Goal: Task Accomplishment & Management: Manage account settings

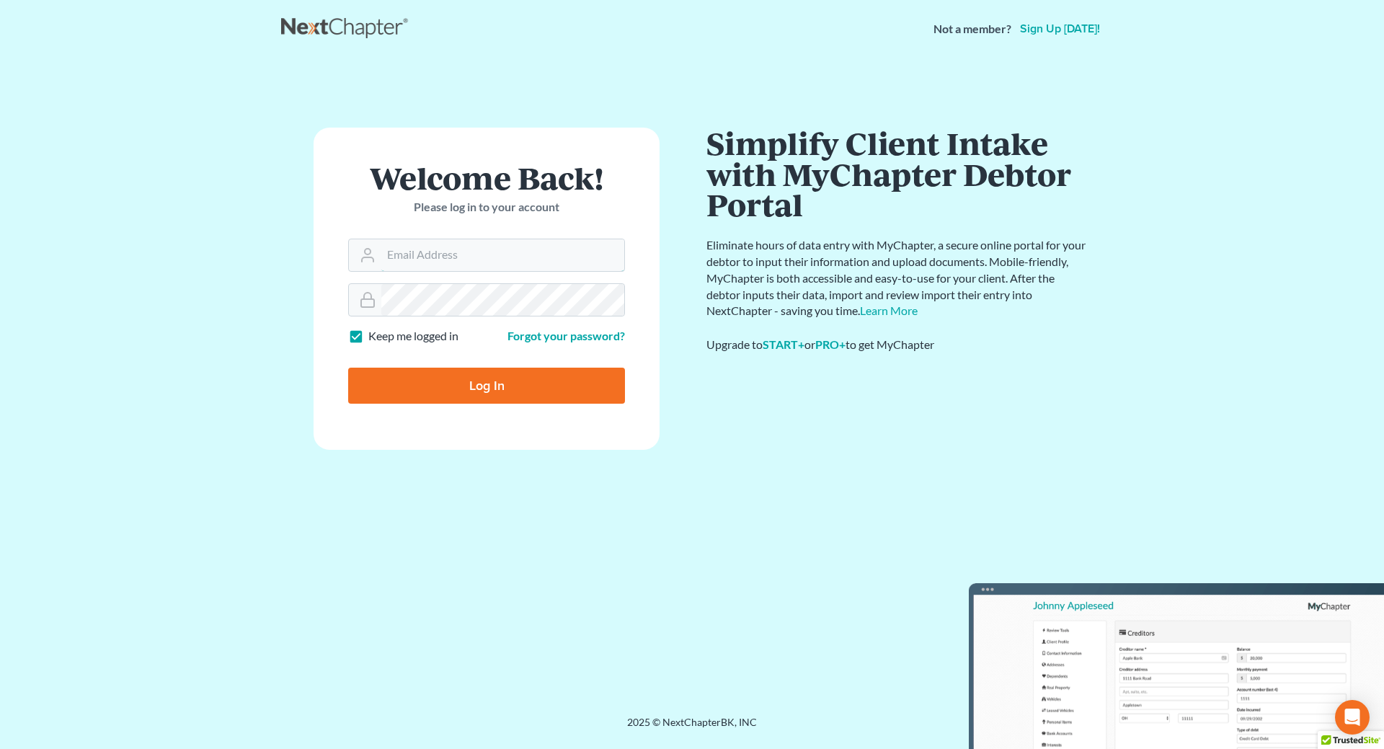
type input "[EMAIL_ADDRESS][DOMAIN_NAME]"
click at [564, 388] on input "Log In" at bounding box center [486, 386] width 277 height 36
type input "Thinking..."
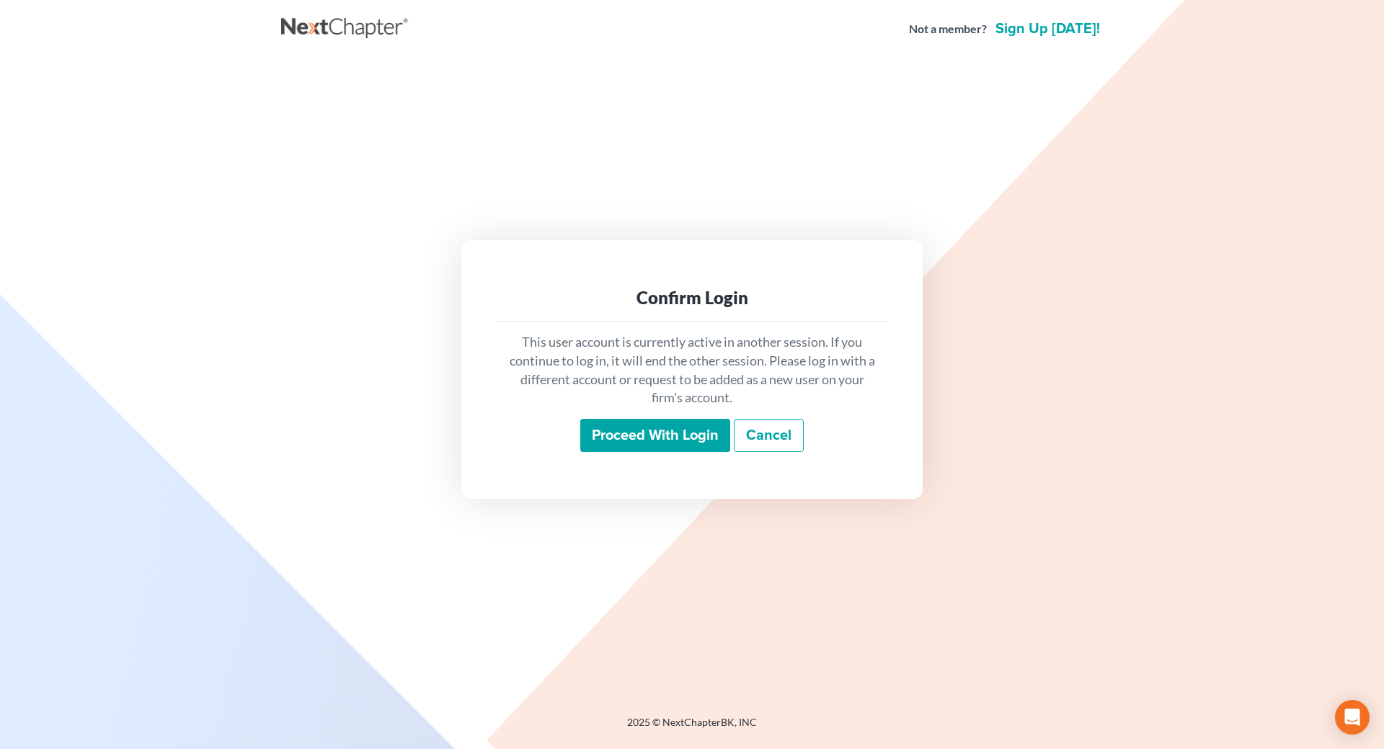
click at [626, 431] on input "Proceed with login" at bounding box center [655, 435] width 150 height 33
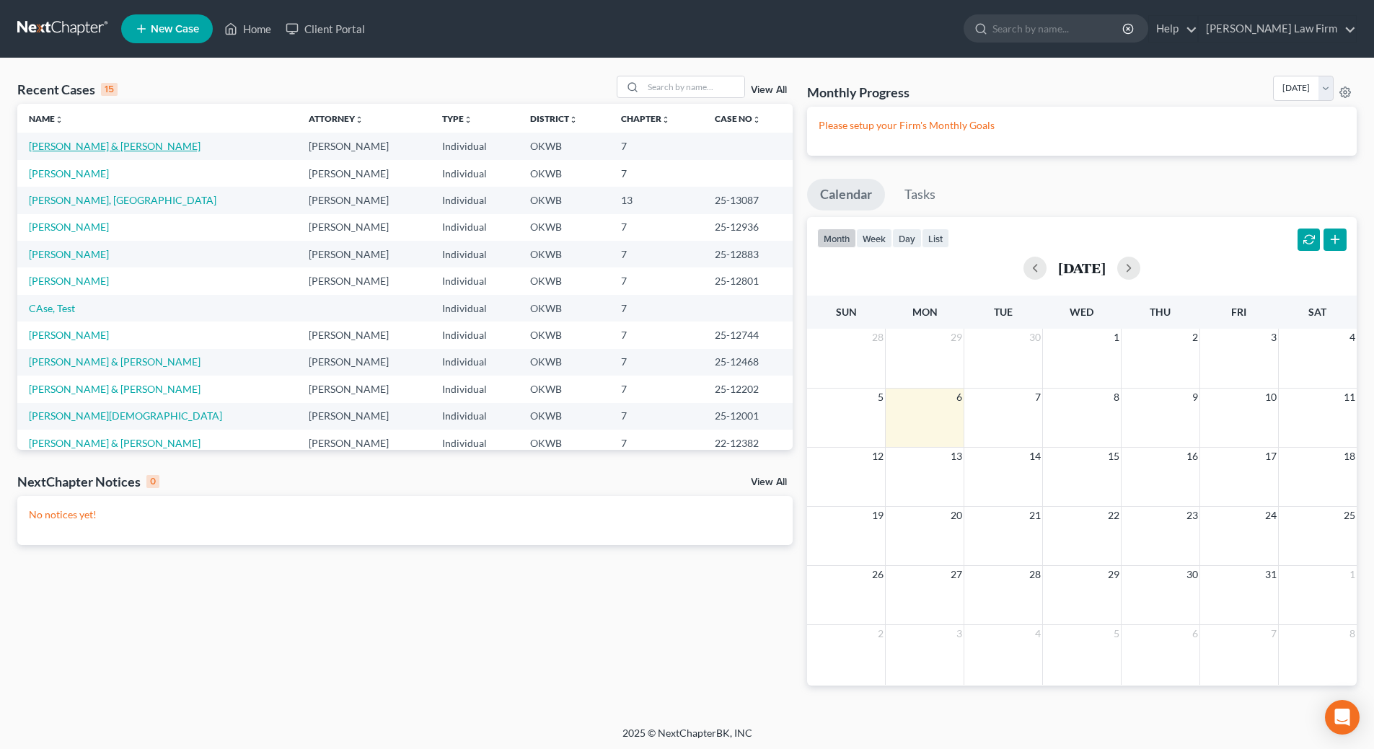
click at [102, 147] on link "[PERSON_NAME] & [PERSON_NAME]" at bounding box center [115, 146] width 172 height 12
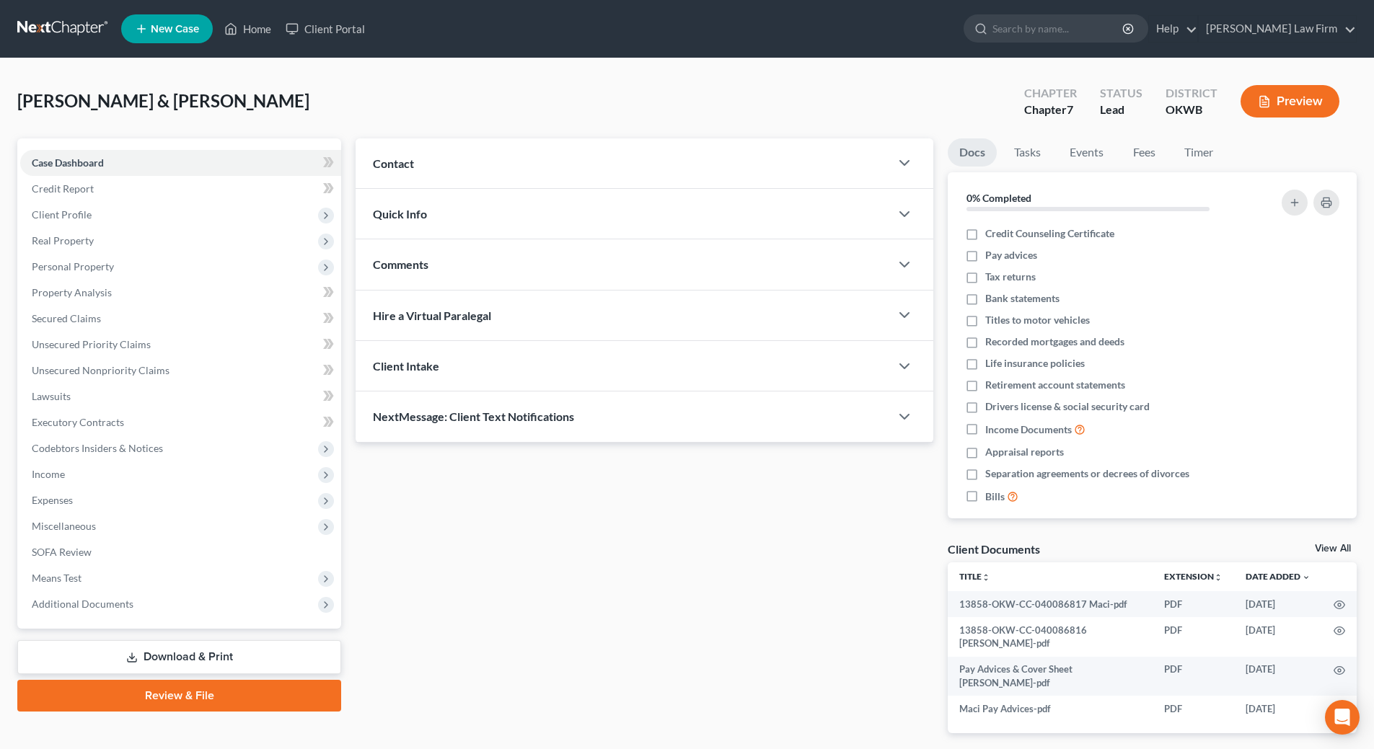
click at [150, 647] on link "Download & Print" at bounding box center [179, 657] width 324 height 34
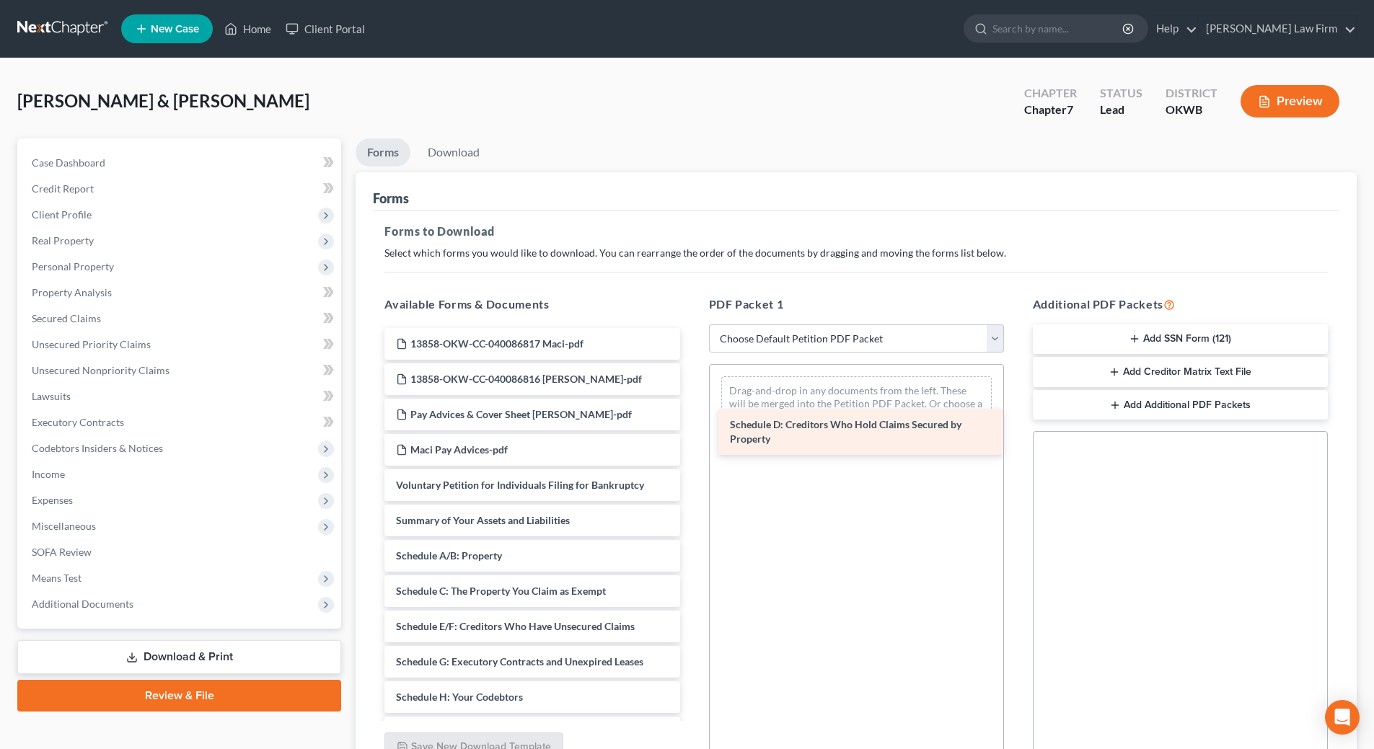
drag, startPoint x: 469, startPoint y: 625, endPoint x: 792, endPoint y: 408, distance: 389.2
click at [691, 409] on div "Schedule D: Creditors Who Hold Claims Secured by Property 13858-OKW-CC-04008681…" at bounding box center [532, 719] width 318 height 782
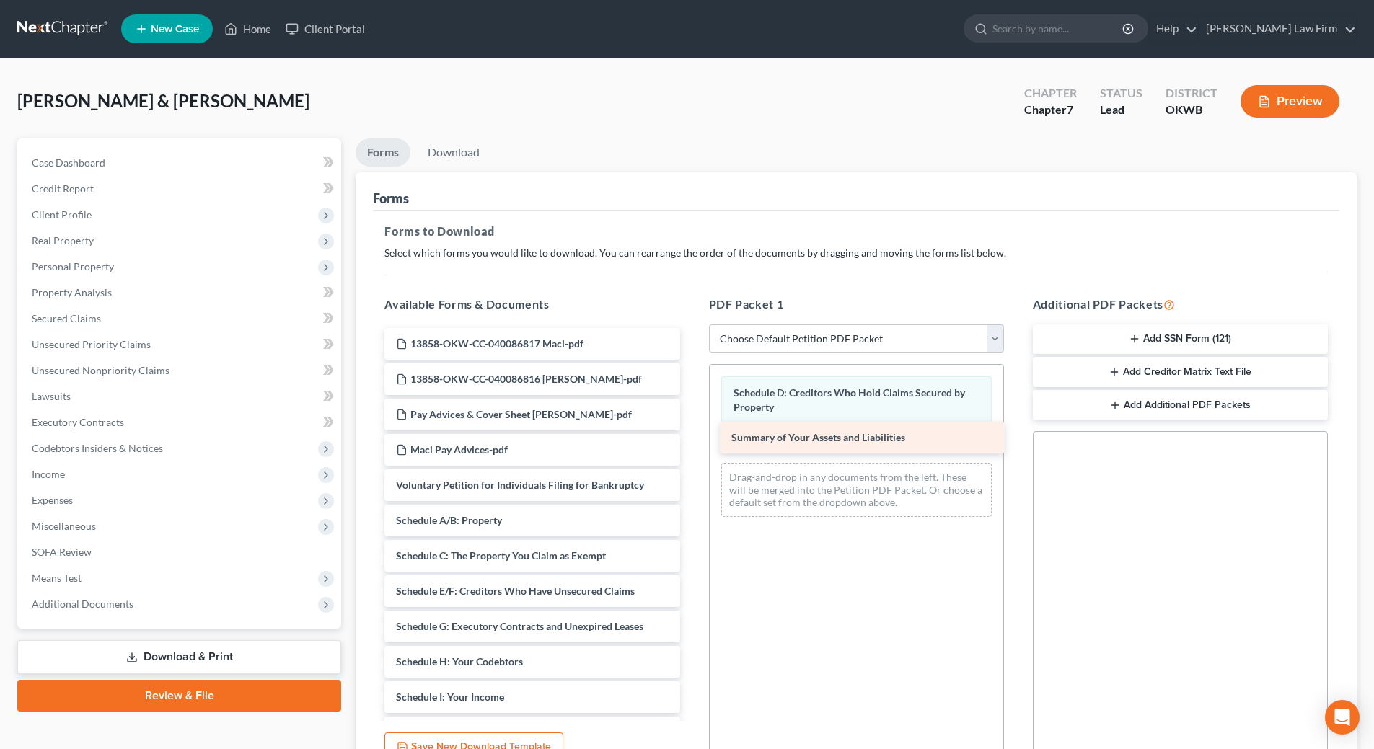
drag, startPoint x: 503, startPoint y: 528, endPoint x: 839, endPoint y: 445, distance: 345.4
click at [691, 445] on div "Summary of Your Assets and Liabilities 13858-OKW-CC-040086817 Maci-pdf 13858-OK…" at bounding box center [532, 701] width 318 height 746
click at [474, 148] on link "Download" at bounding box center [453, 152] width 75 height 28
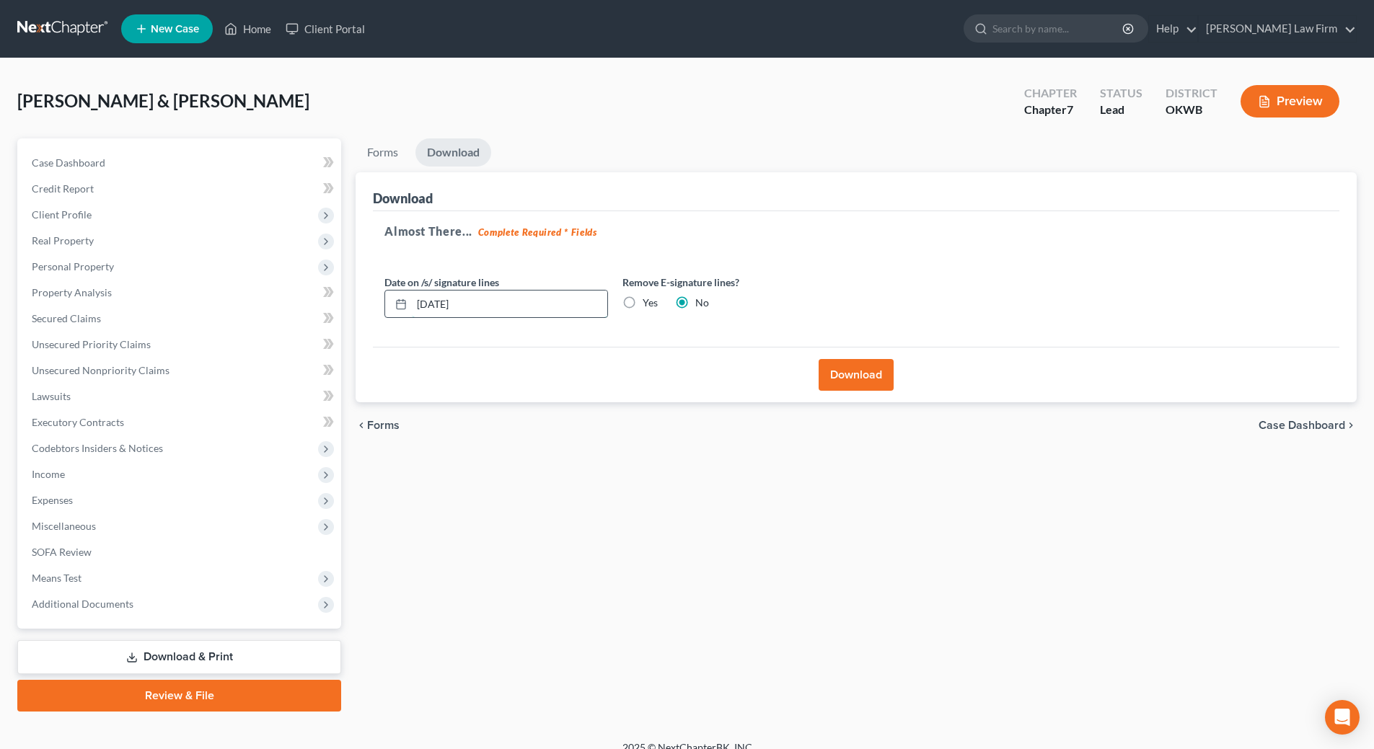
click at [483, 301] on input "10/06/2025" at bounding box center [509, 304] width 195 height 27
type input "1"
click at [642, 304] on label "Yes" at bounding box center [649, 303] width 15 height 14
click at [648, 304] on input "Yes" at bounding box center [652, 300] width 9 height 9
radio input "true"
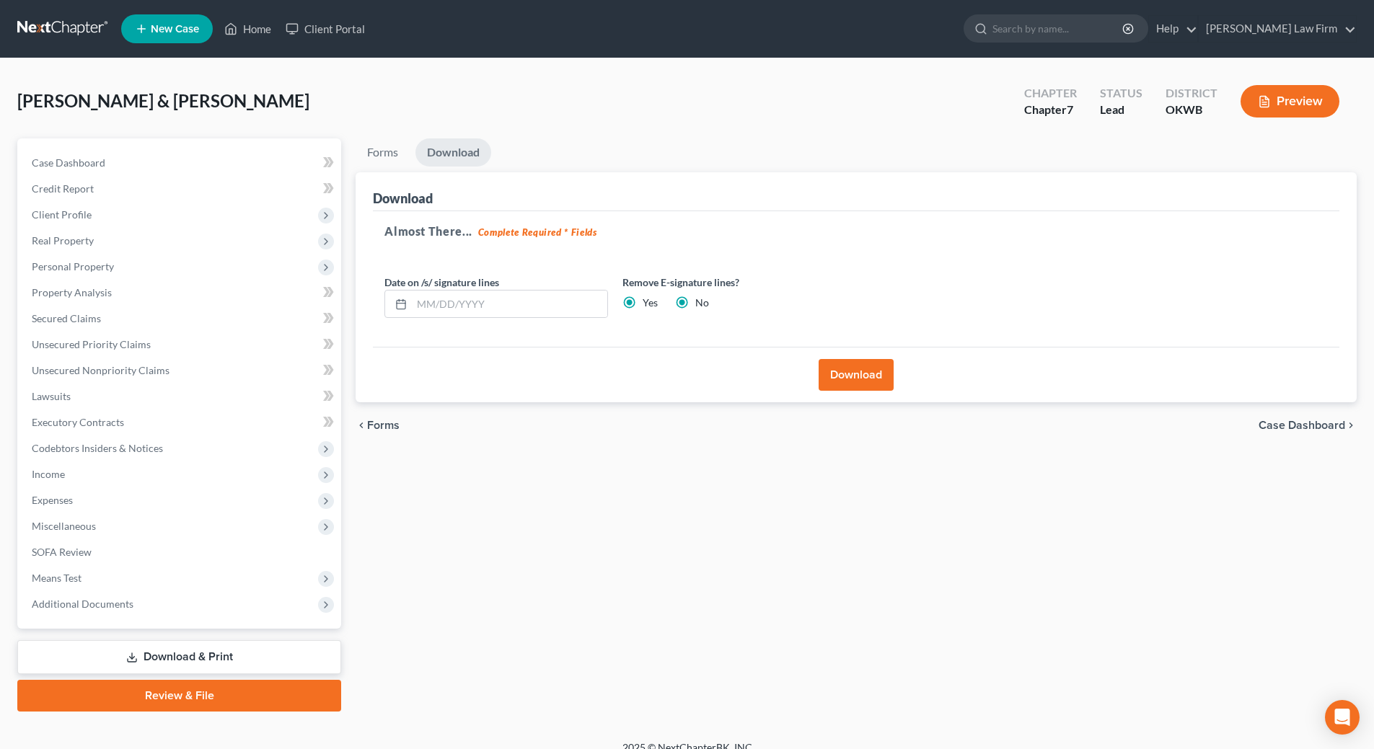
radio input "false"
click at [844, 380] on button "Download" at bounding box center [855, 375] width 75 height 32
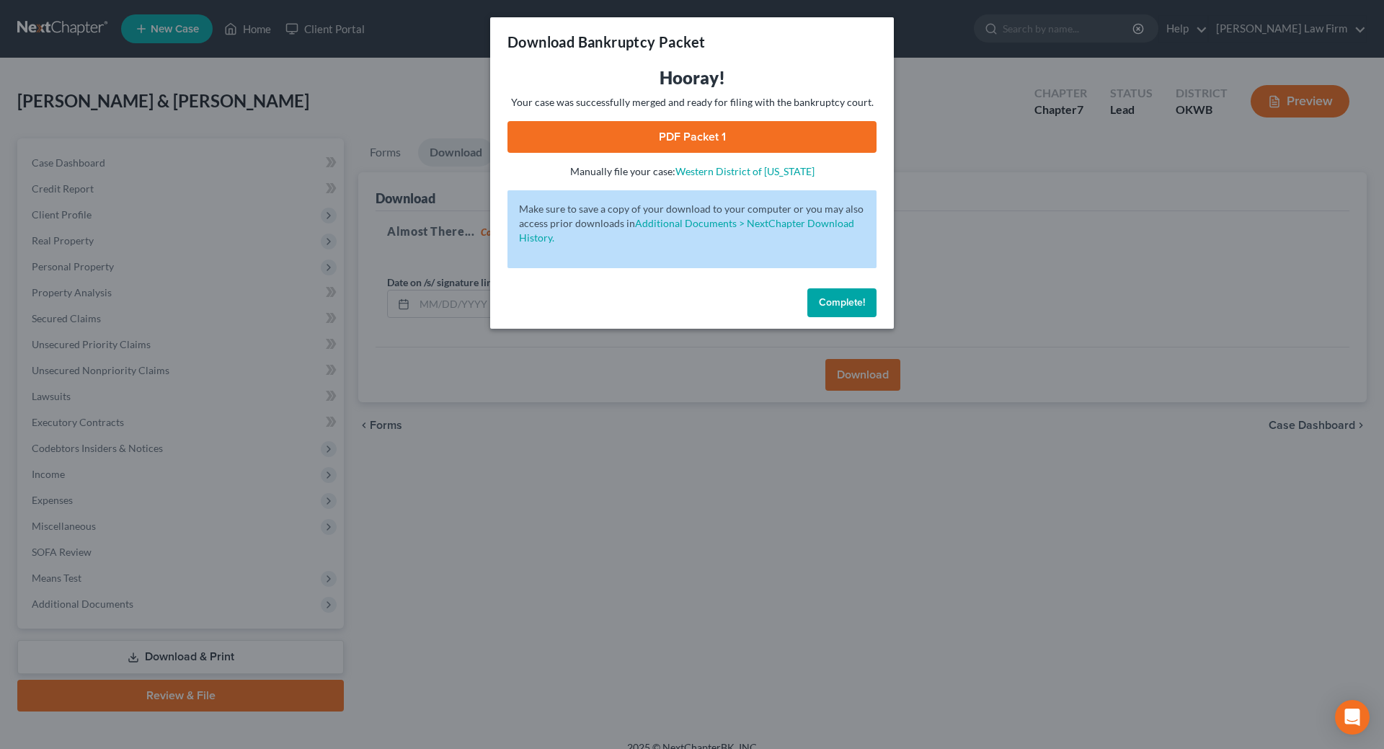
click at [689, 137] on link "PDF Packet 1" at bounding box center [692, 137] width 369 height 32
click at [857, 295] on button "Complete!" at bounding box center [842, 302] width 69 height 29
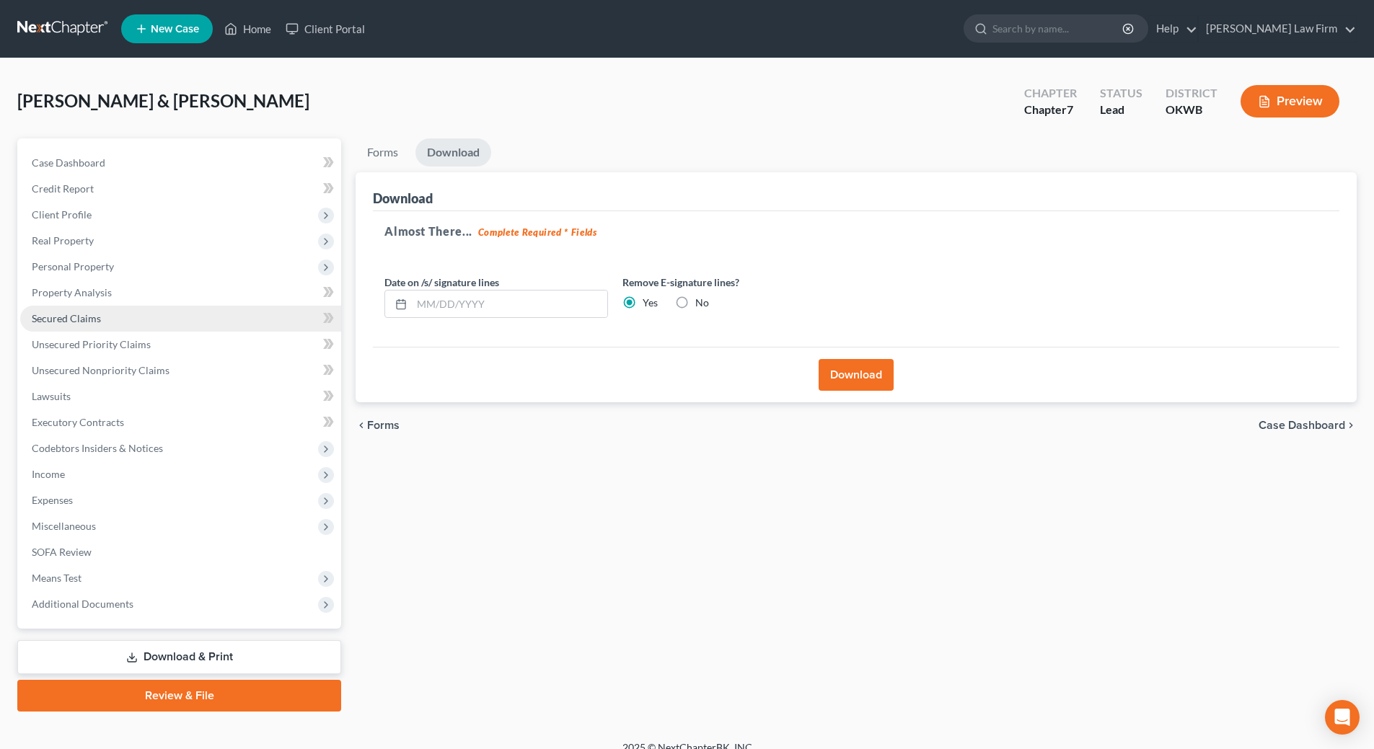
click at [137, 322] on link "Secured Claims" at bounding box center [180, 319] width 321 height 26
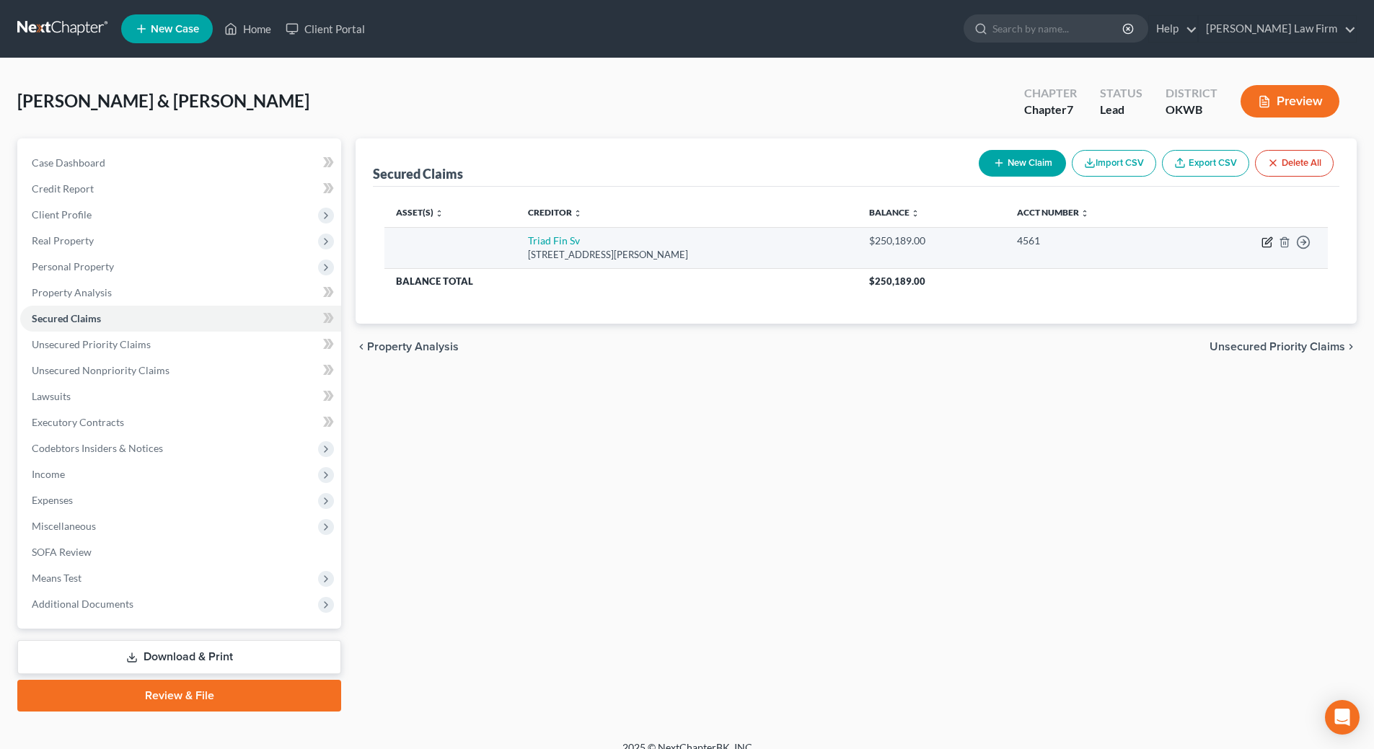
click at [1265, 246] on icon "button" at bounding box center [1267, 242] width 12 height 12
select select "9"
select select "4"
select select "2"
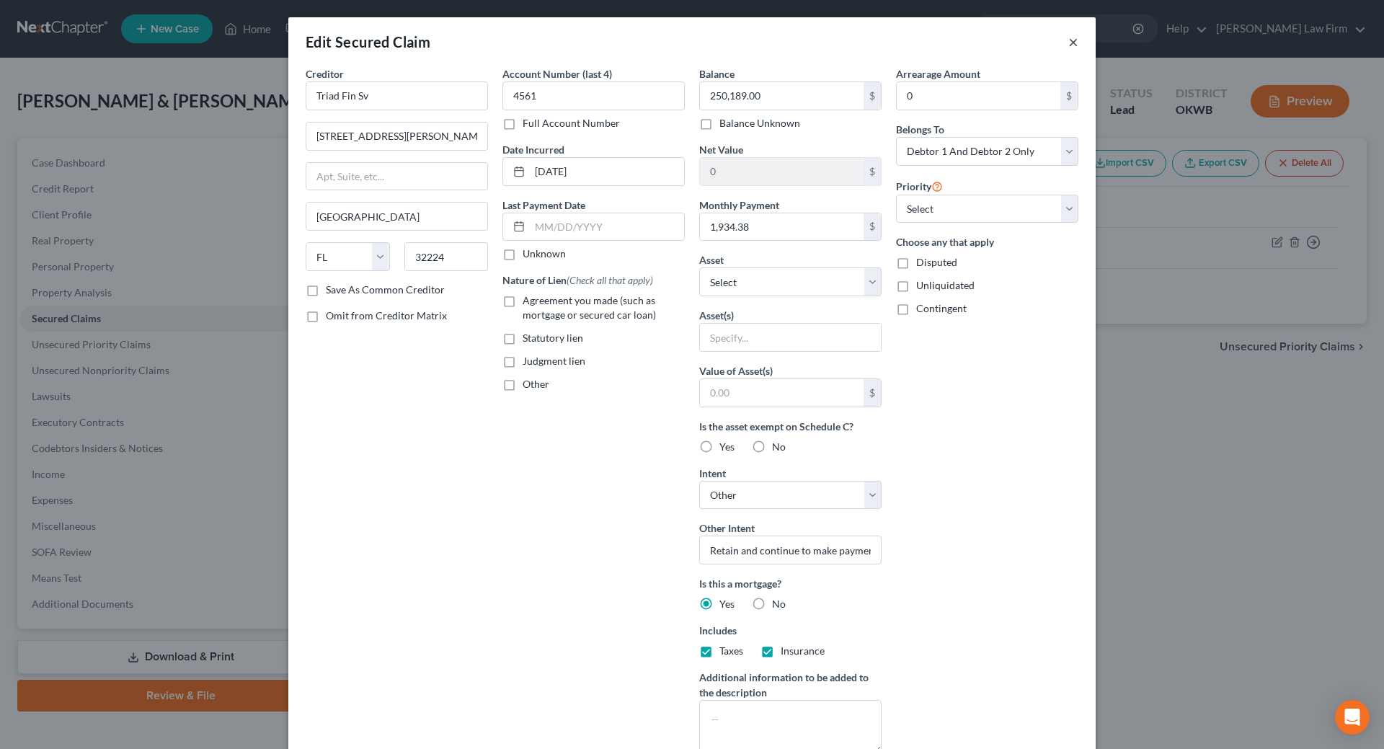
click at [1069, 46] on button "×" at bounding box center [1074, 41] width 10 height 17
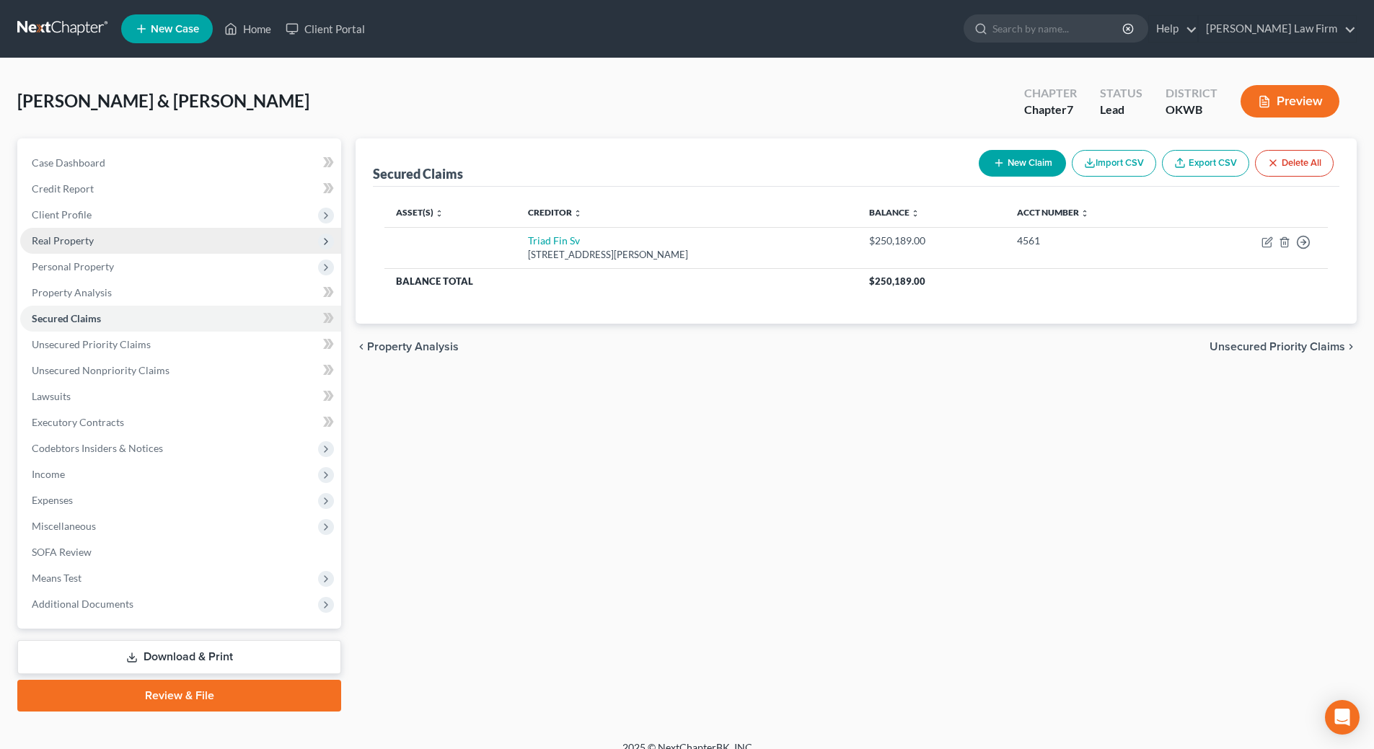
click at [57, 243] on span "Real Property" at bounding box center [63, 240] width 62 height 12
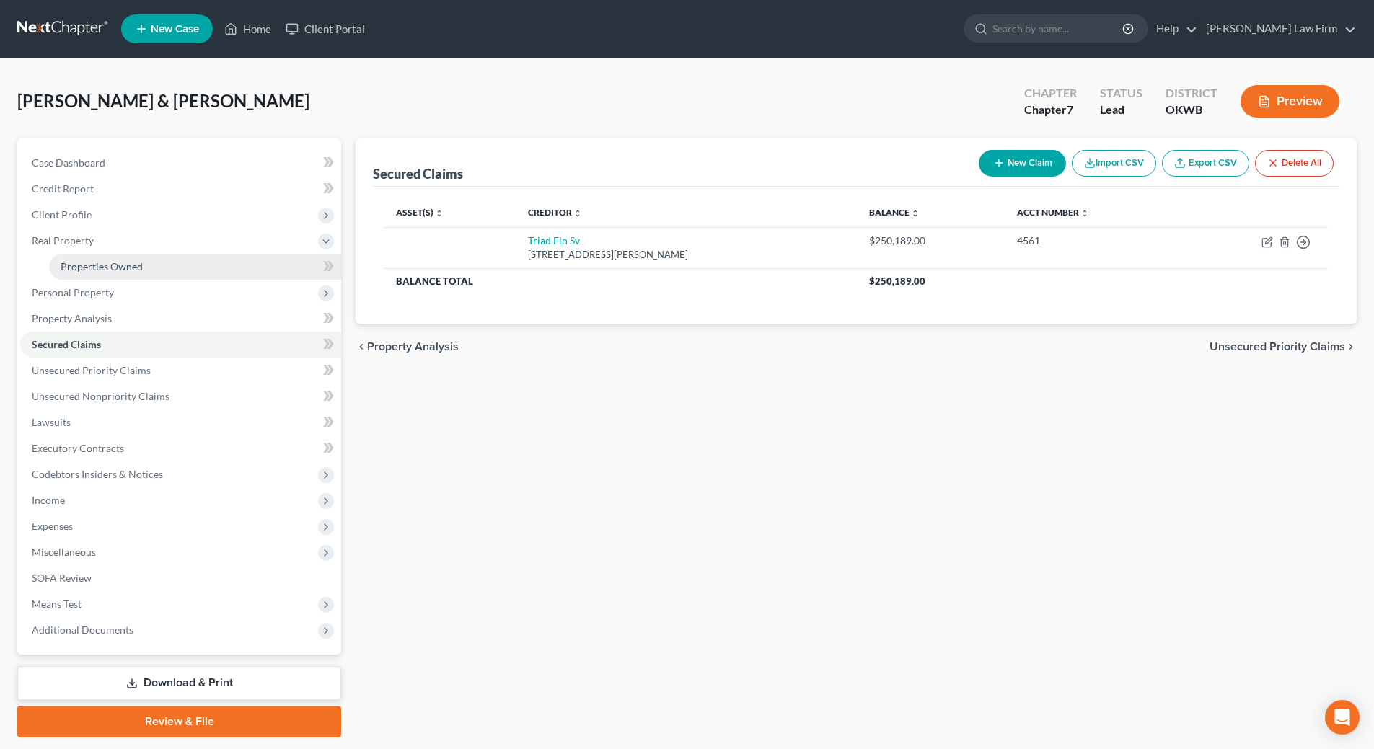
click at [68, 265] on span "Properties Owned" at bounding box center [102, 266] width 82 height 12
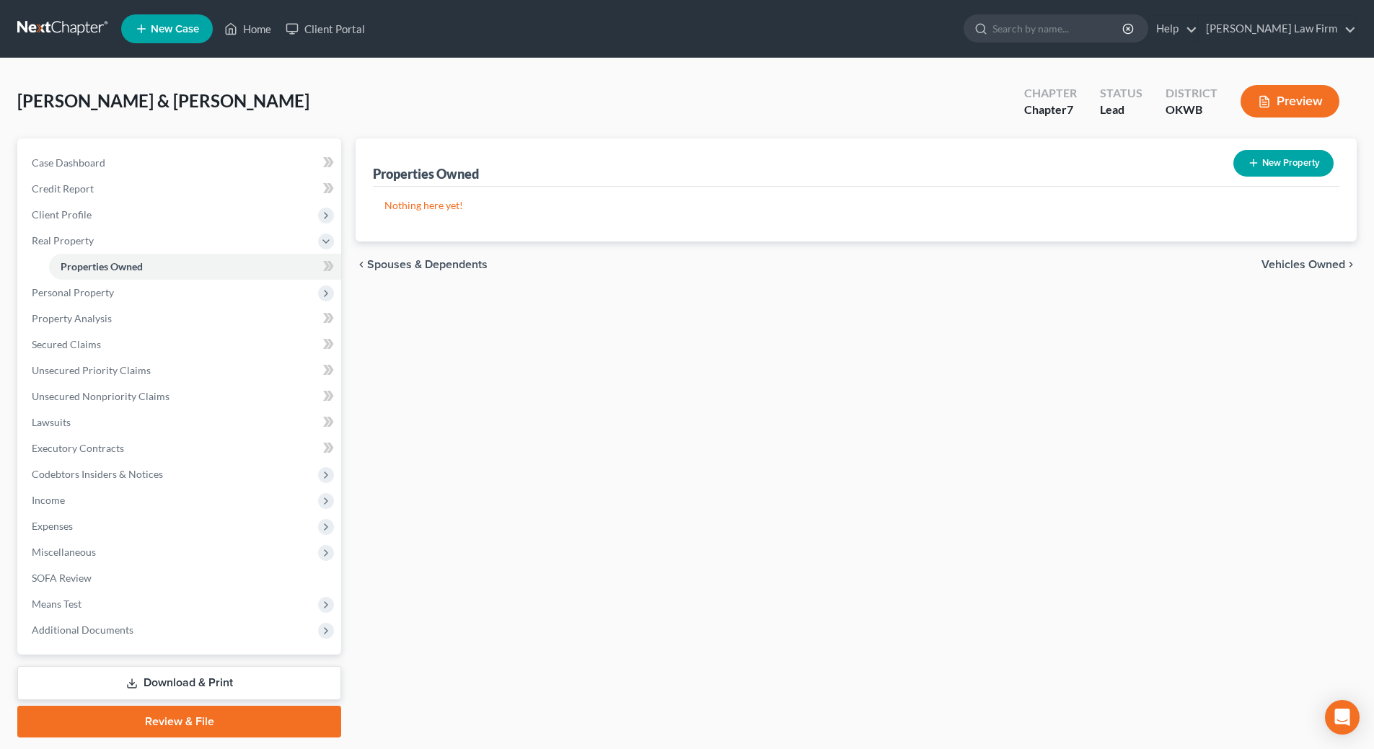
click at [1247, 162] on icon "button" at bounding box center [1253, 163] width 12 height 12
select select "37"
select select "2"
select select "0"
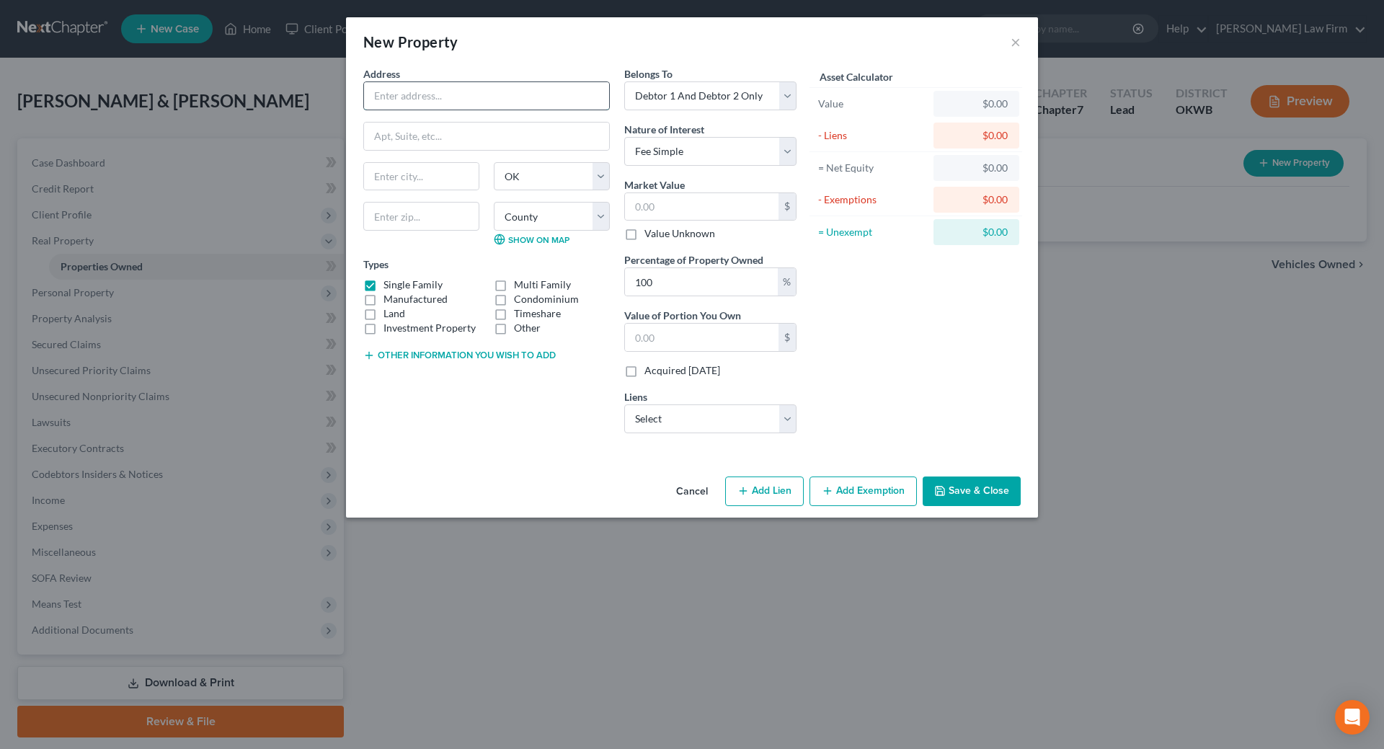
click at [509, 92] on input "text" at bounding box center [486, 95] width 245 height 27
type input "4160 North Pine"
click at [448, 172] on input "text" at bounding box center [421, 176] width 115 height 27
type input "Guthrie"
type input "73044"
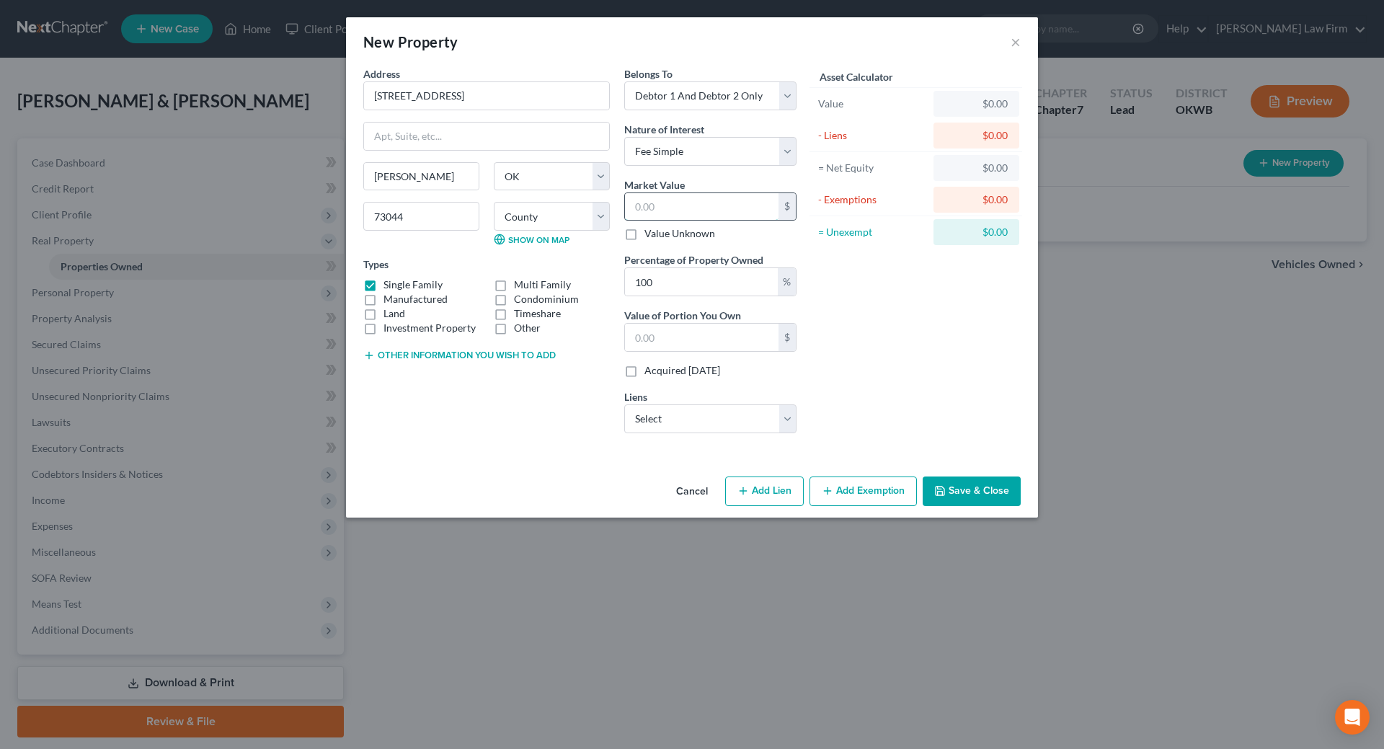
click at [714, 204] on input "text" at bounding box center [702, 206] width 154 height 27
type input "2"
type input "2.00"
type input "25"
type input "25.00"
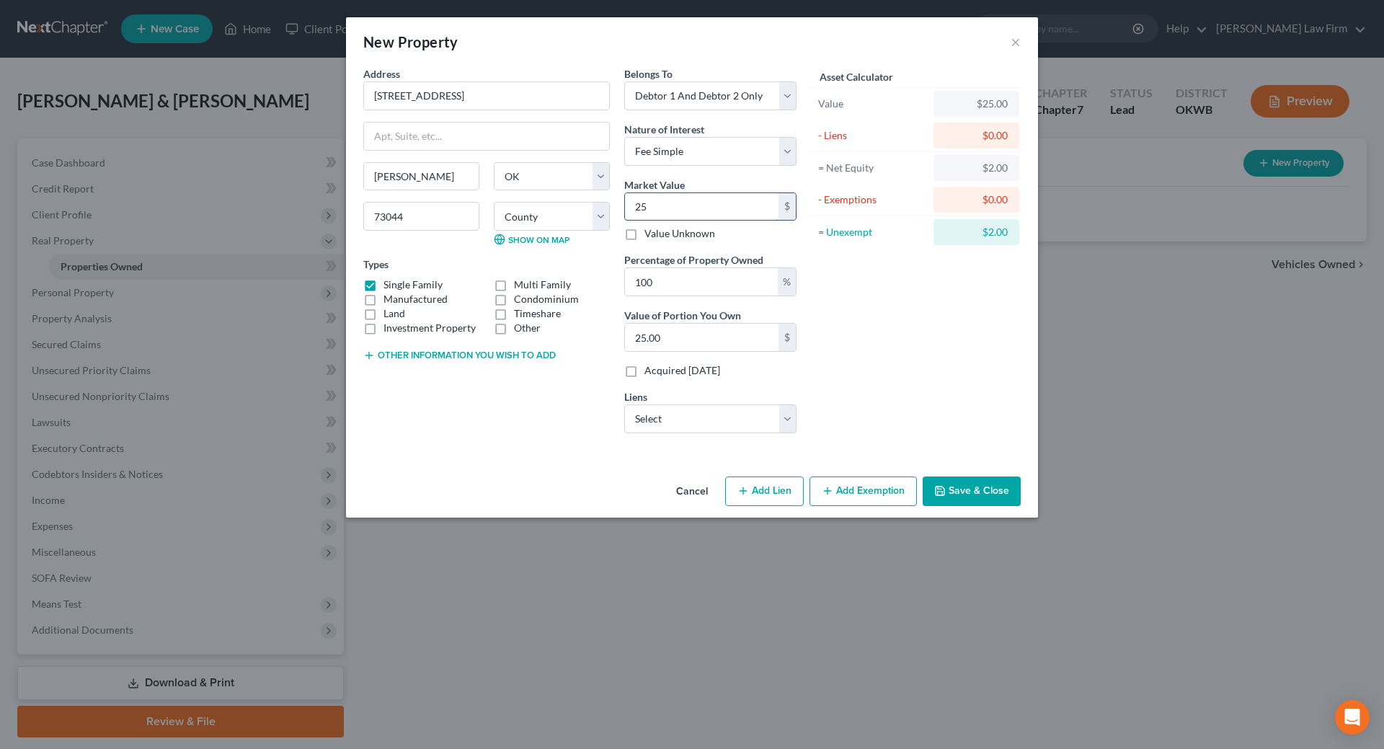
type input "250"
type input "250.00"
type input "2501"
type input "2,501.00"
type input "2,5018"
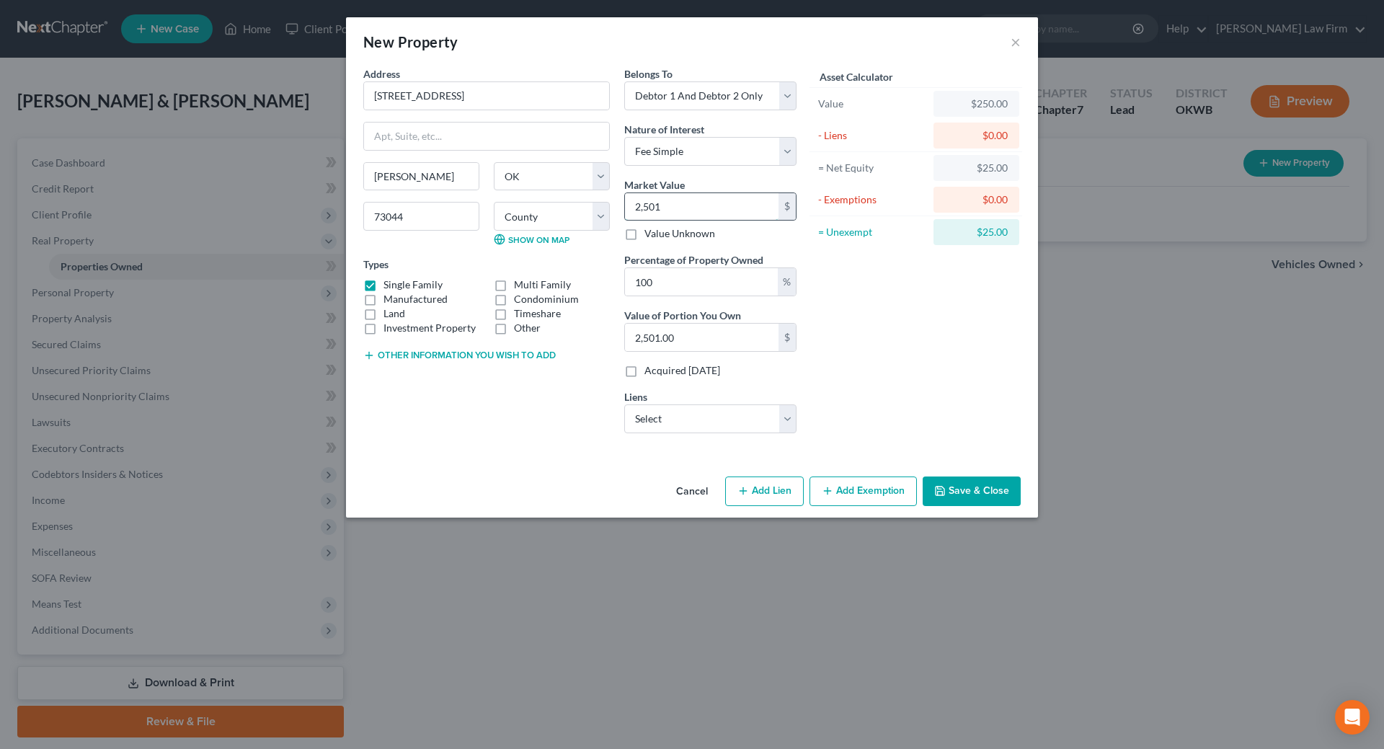
type input "25,018.00"
type input "25,0189"
type input "250,189.00"
click at [952, 493] on button "Save & Close" at bounding box center [972, 492] width 98 height 30
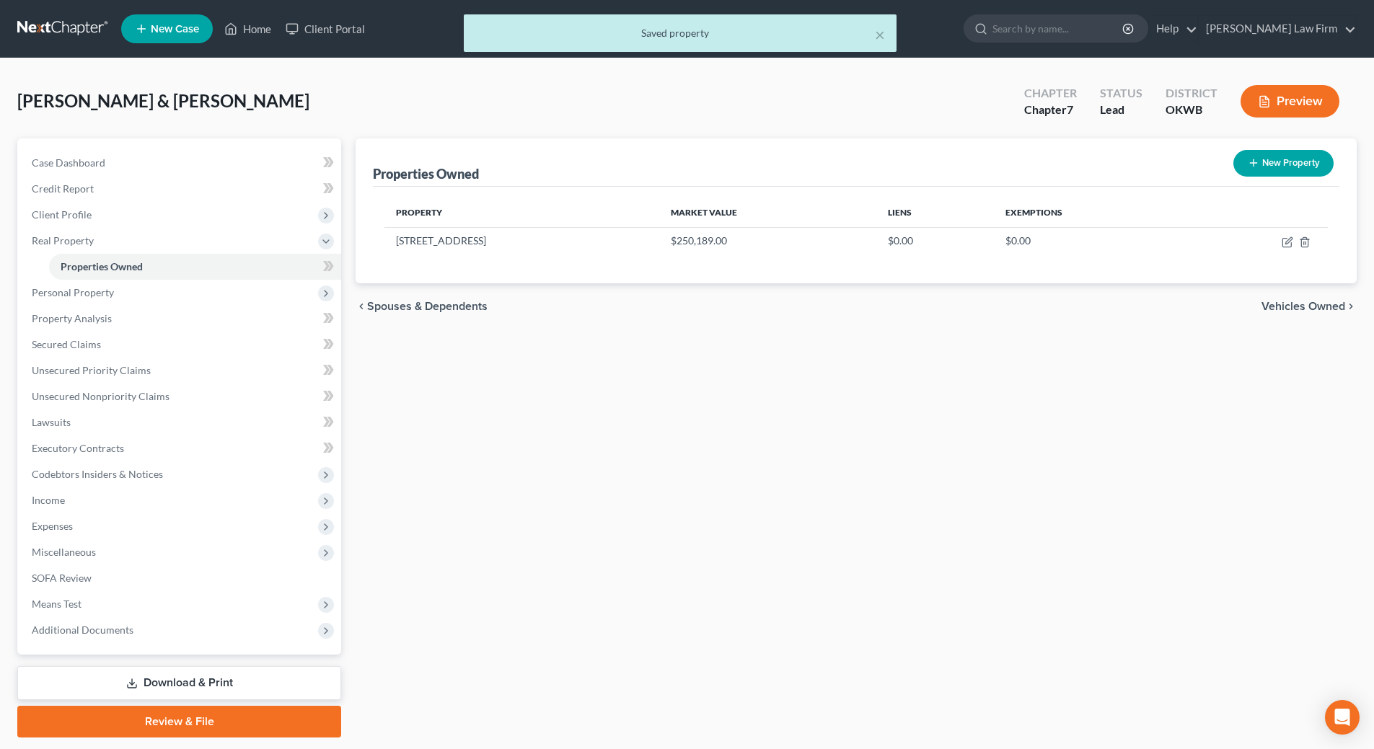
click at [271, 671] on link "Download & Print" at bounding box center [179, 683] width 324 height 34
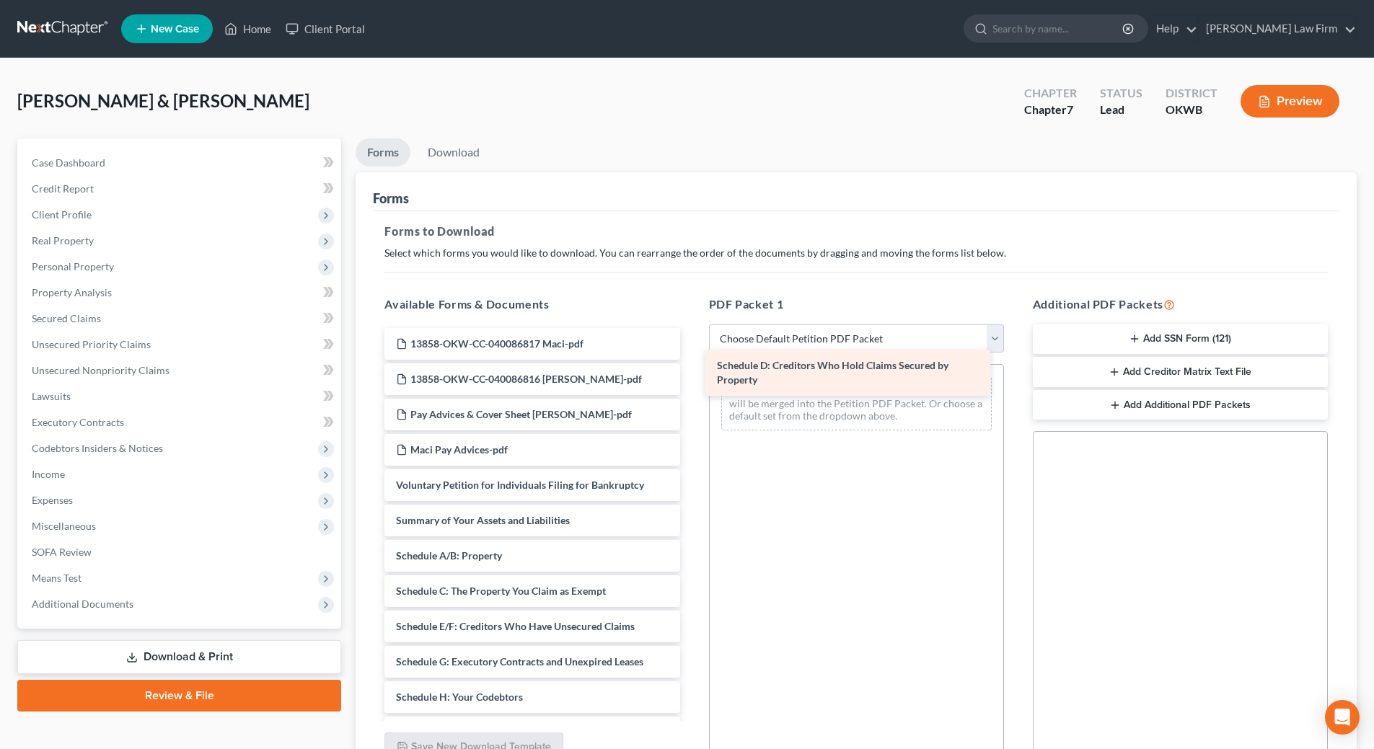
drag, startPoint x: 433, startPoint y: 629, endPoint x: 753, endPoint y: 368, distance: 413.6
click at [691, 368] on div "Schedule D: Creditors Who Hold Claims Secured by Property 13858-OKW-CC-04008681…" at bounding box center [532, 719] width 318 height 782
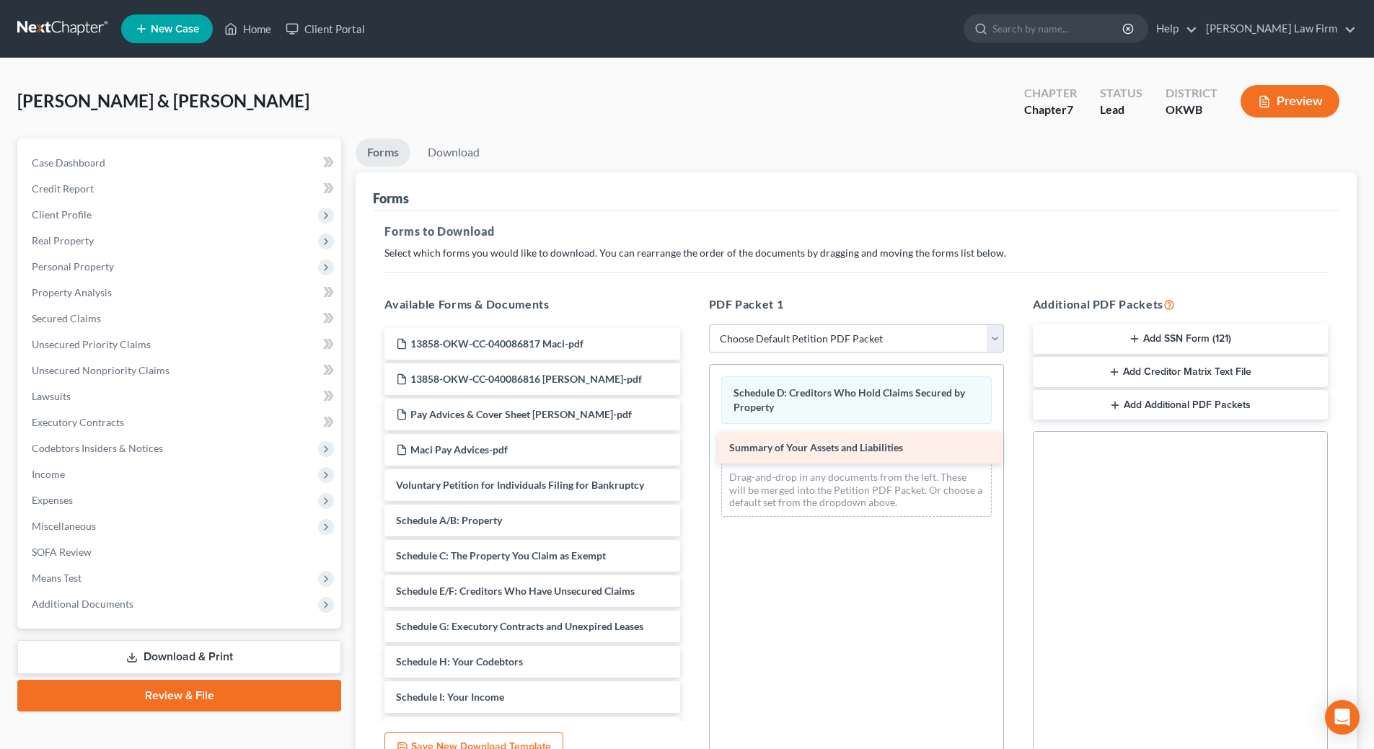
drag, startPoint x: 493, startPoint y: 523, endPoint x: 818, endPoint y: 446, distance: 334.2
click at [691, 446] on div "Summary of Your Assets and Liabilities 13858-OKW-CC-040086817 Maci-pdf 13858-OK…" at bounding box center [532, 701] width 318 height 746
click at [460, 147] on link "Download" at bounding box center [453, 152] width 75 height 28
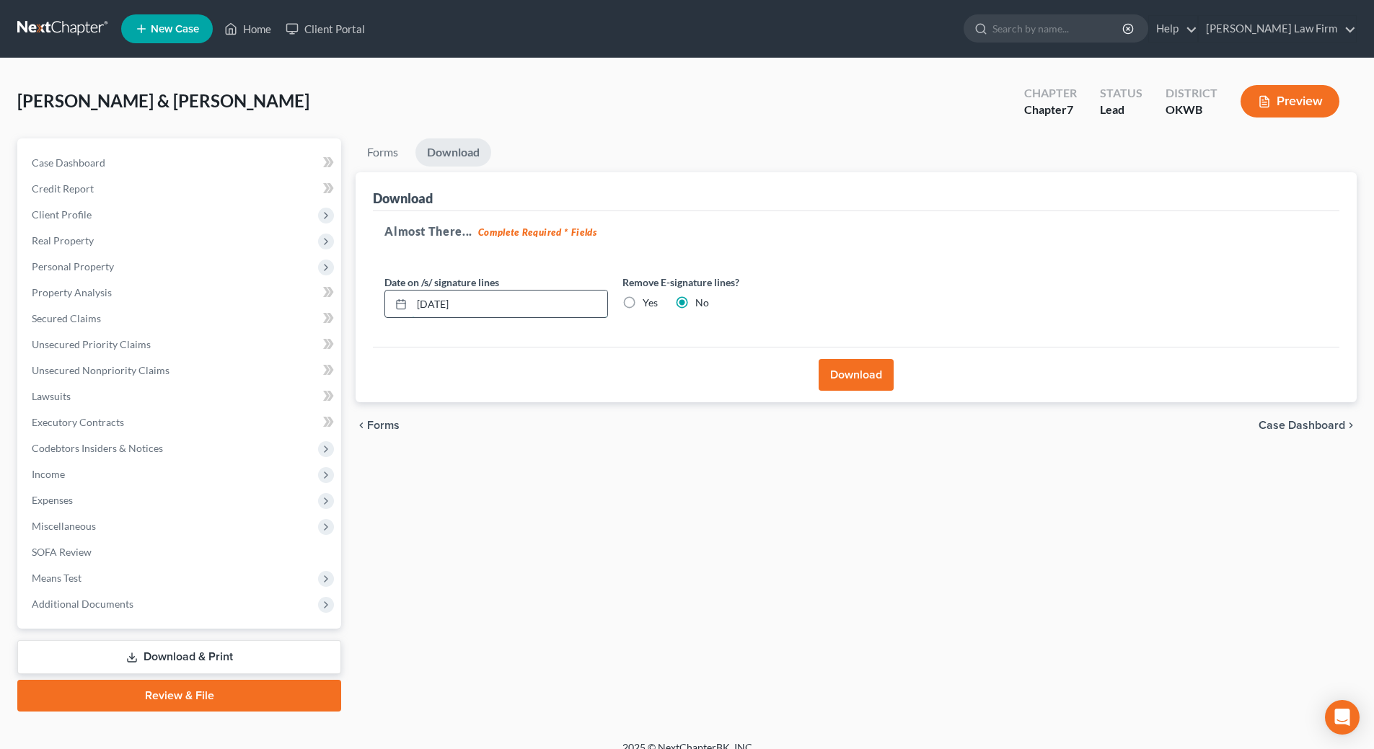
click at [487, 299] on input "10/06/2025" at bounding box center [509, 304] width 195 height 27
type input "1"
click at [642, 304] on label "Yes" at bounding box center [649, 303] width 15 height 14
click at [648, 304] on input "Yes" at bounding box center [652, 300] width 9 height 9
radio input "true"
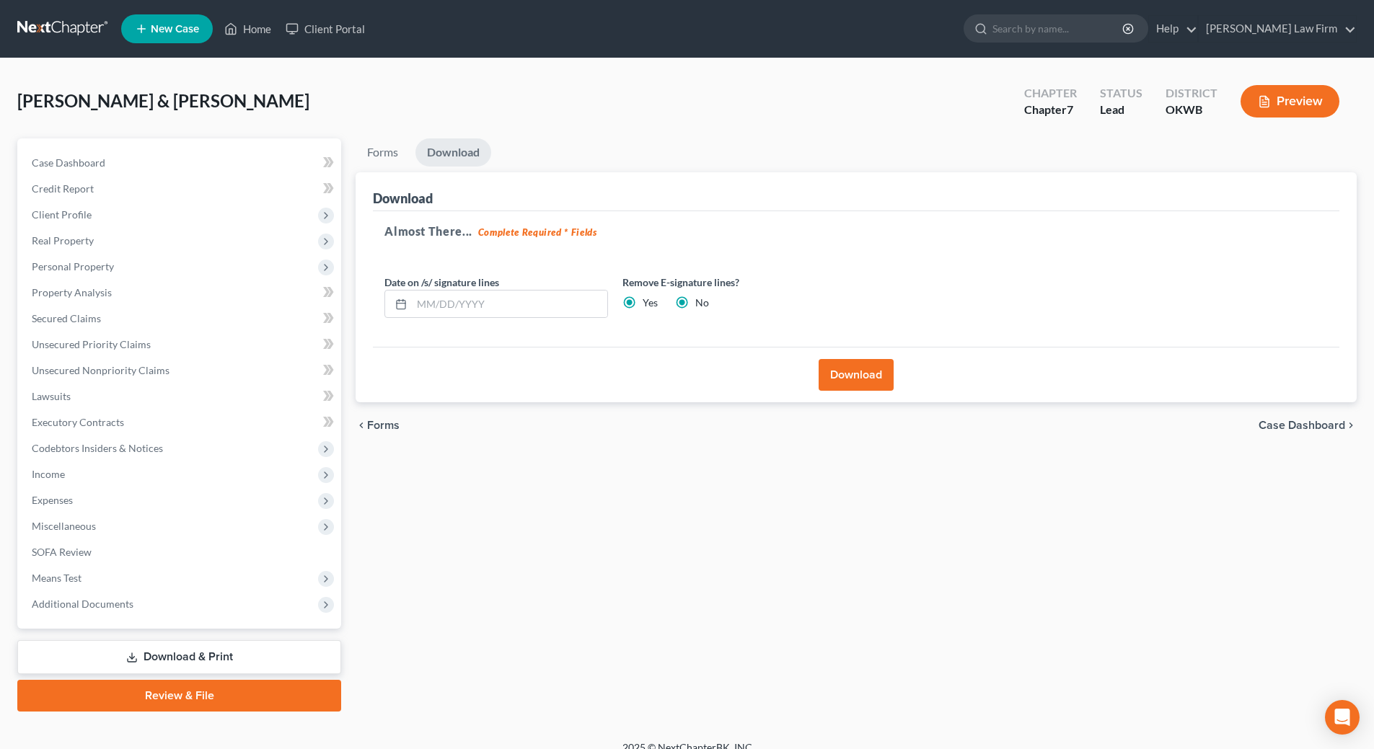
radio input "false"
click at [834, 377] on button "Download" at bounding box center [855, 375] width 75 height 32
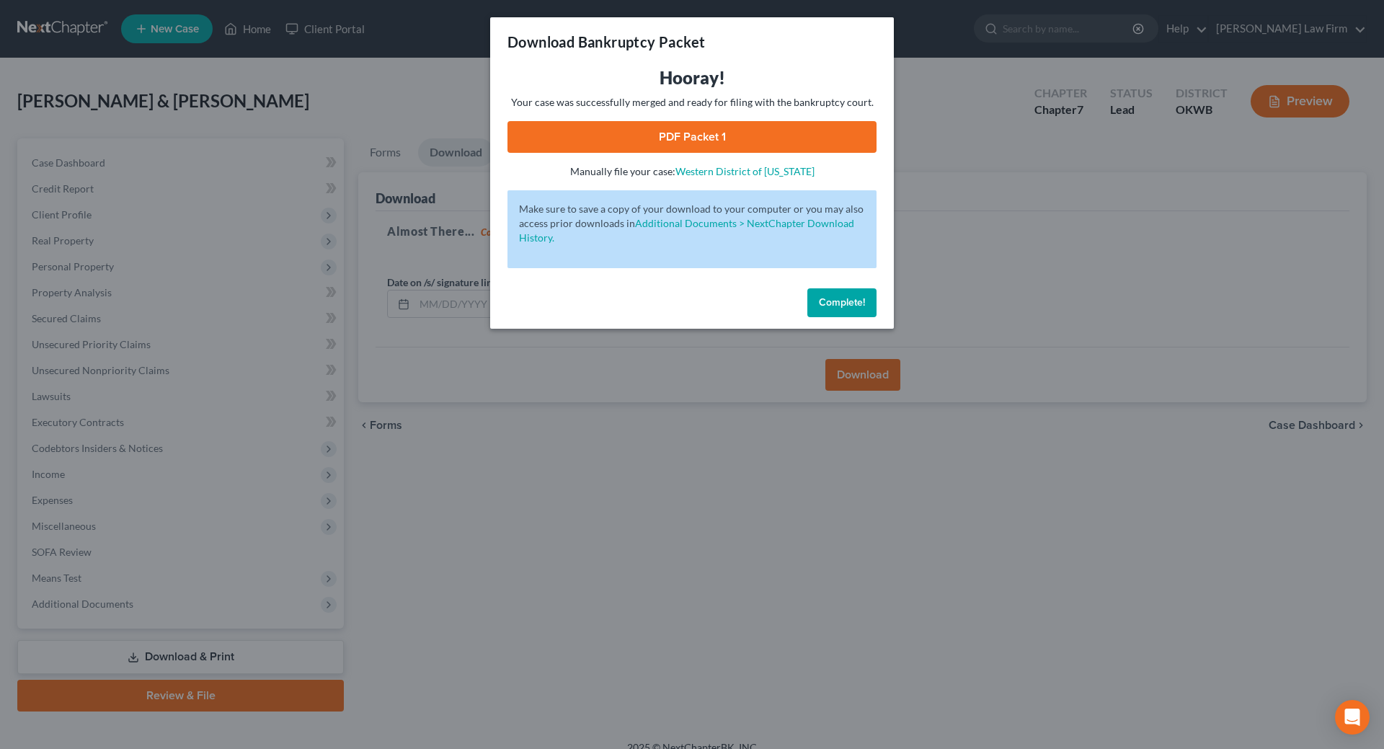
click at [677, 146] on link "PDF Packet 1" at bounding box center [692, 137] width 369 height 32
click at [838, 300] on span "Complete!" at bounding box center [842, 302] width 46 height 12
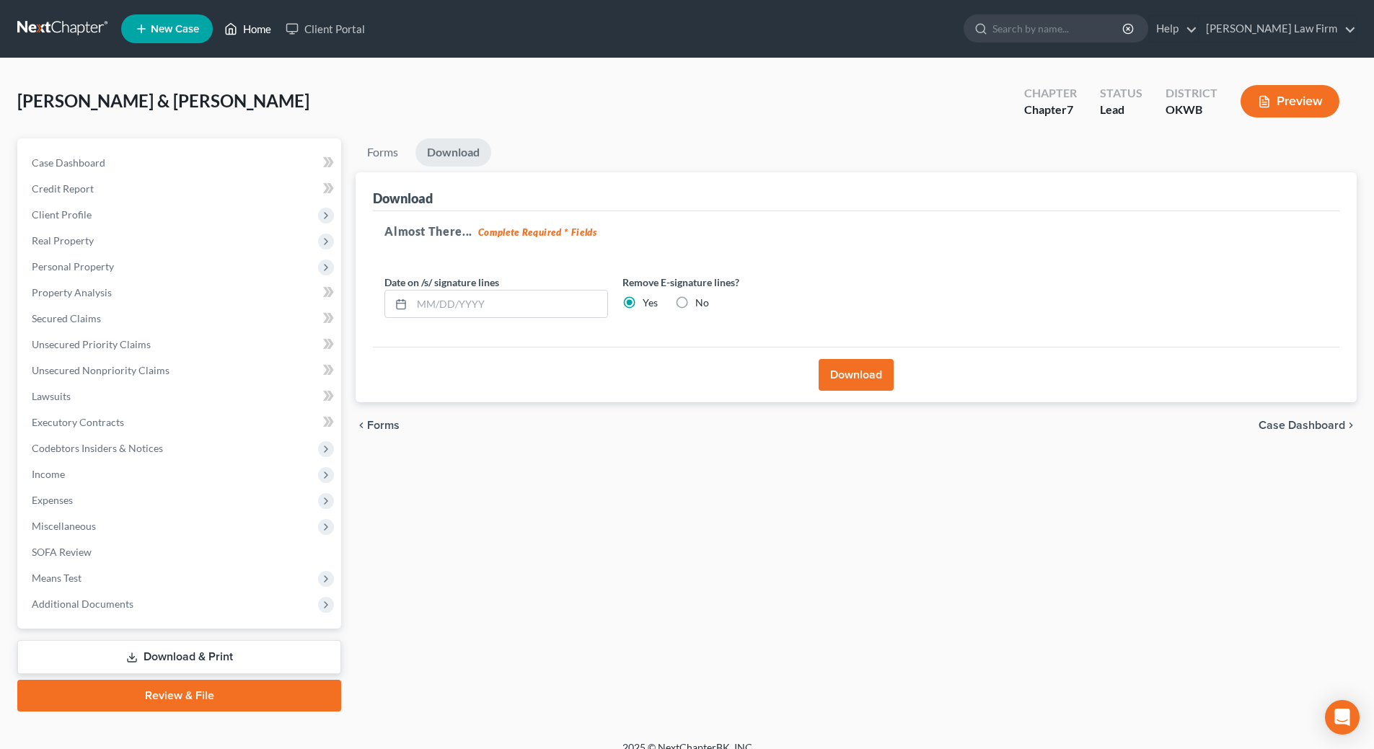
click at [255, 29] on link "Home" at bounding box center [247, 29] width 61 height 26
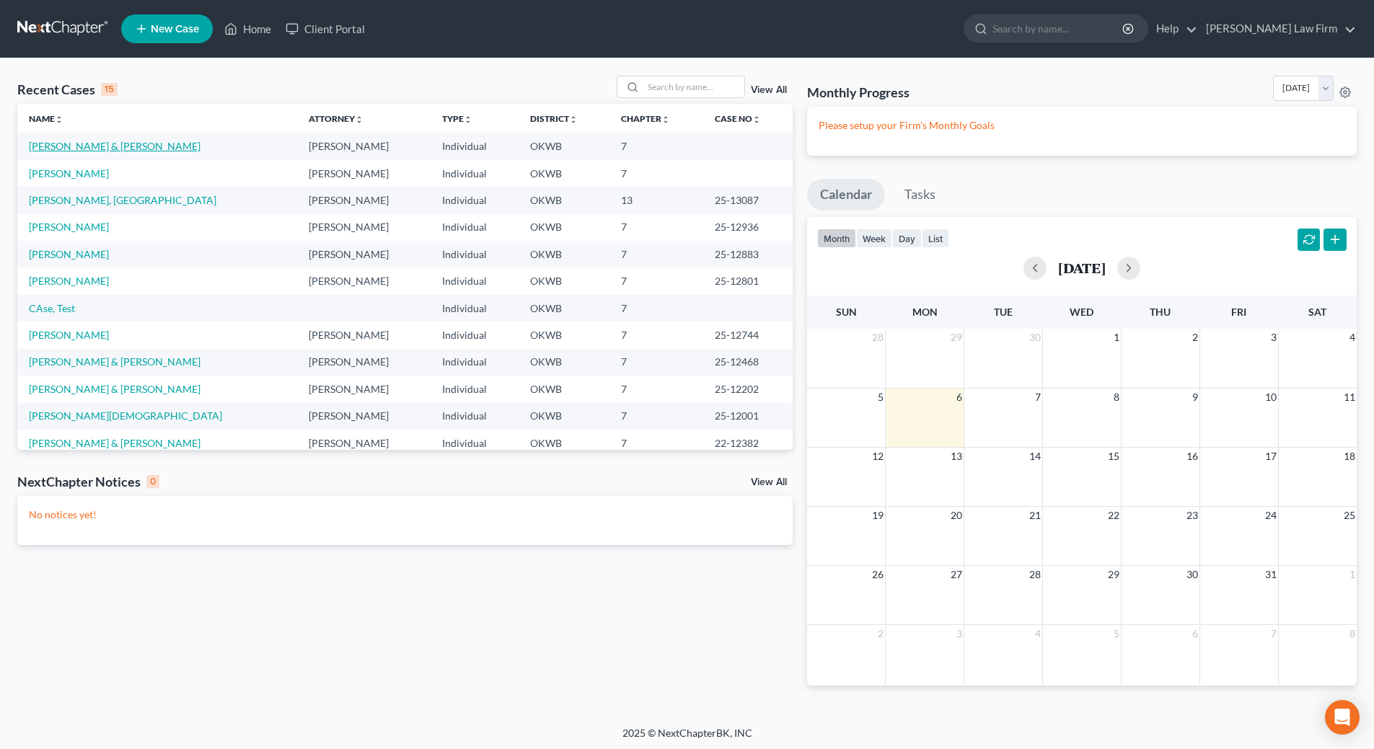
click at [70, 143] on link "Grider, Dustin & Thompson, Maci" at bounding box center [115, 146] width 172 height 12
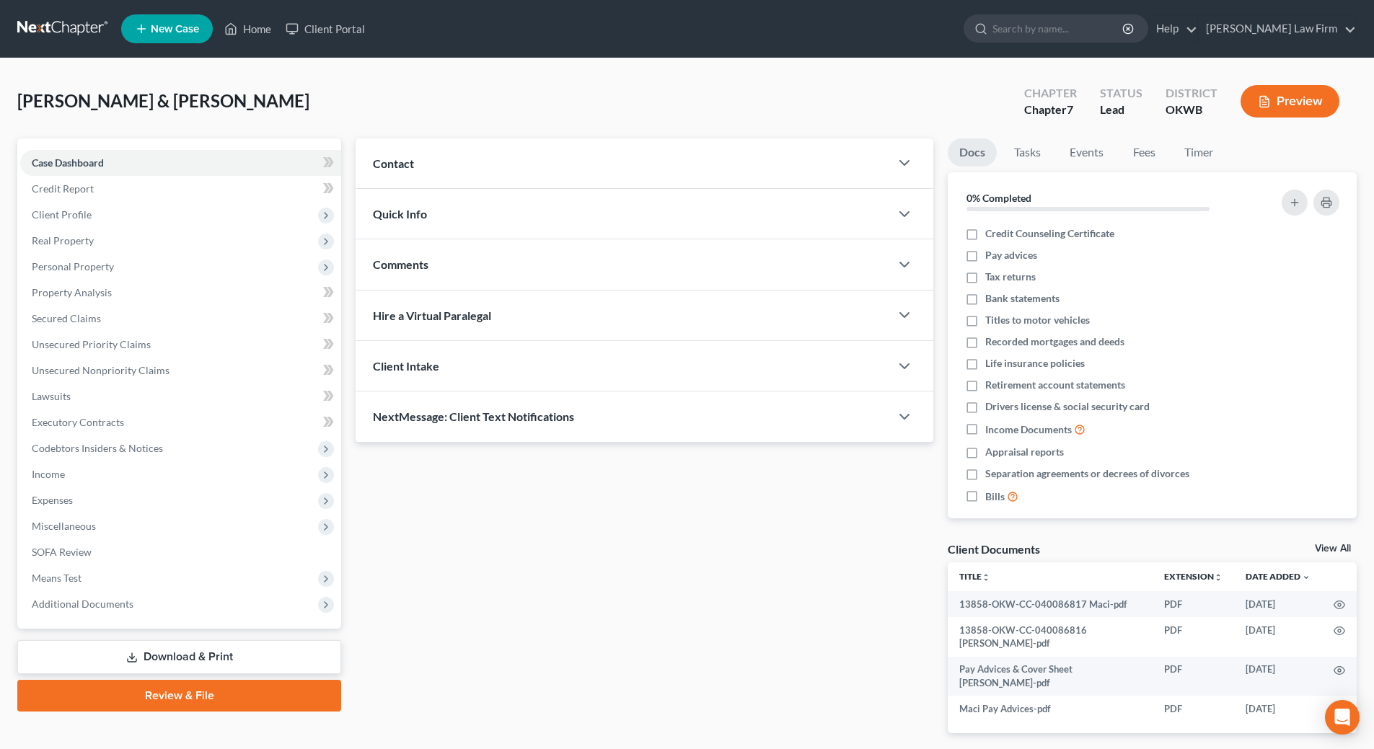
click at [199, 668] on link "Download & Print" at bounding box center [179, 657] width 324 height 34
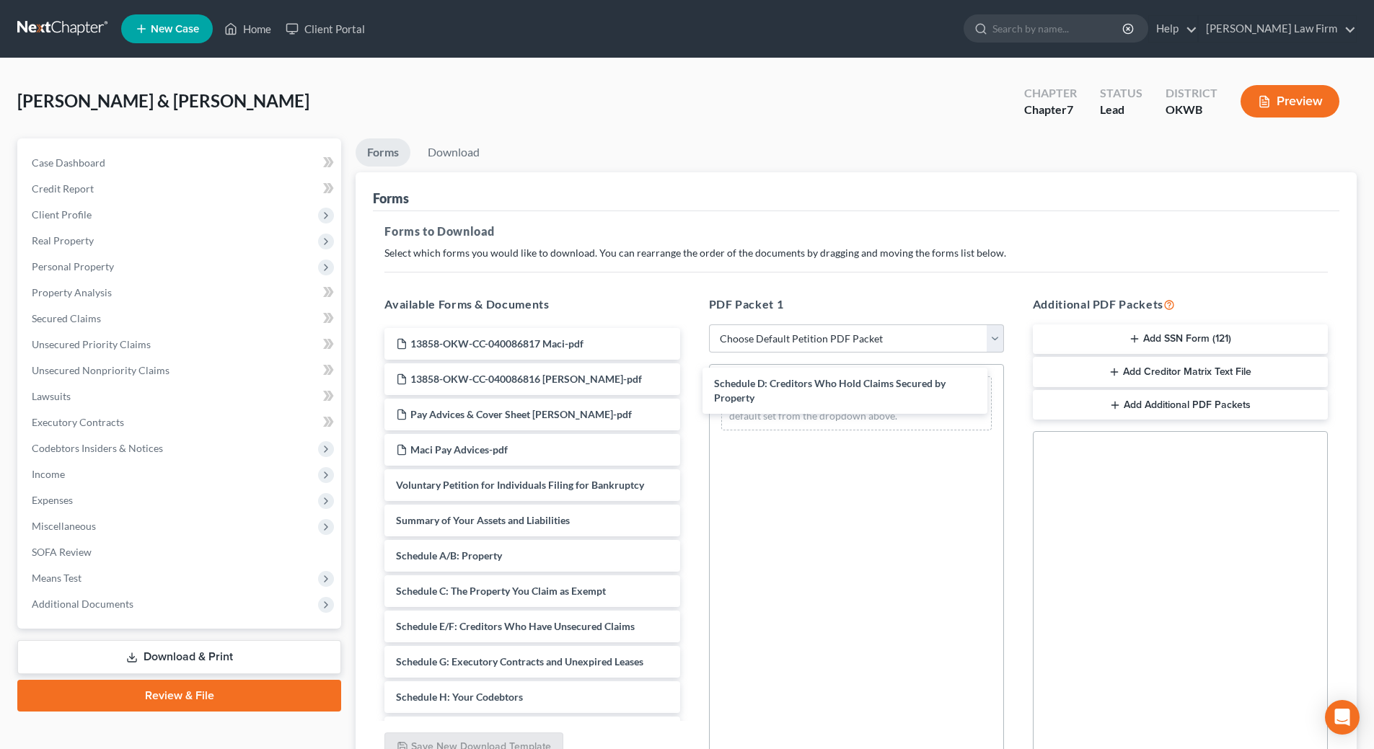
drag, startPoint x: 466, startPoint y: 632, endPoint x: 770, endPoint y: 395, distance: 385.8
click at [691, 389] on div "Schedule D: Creditors Who Hold Claims Secured by Property 13858-OKW-CC-04008681…" at bounding box center [532, 719] width 318 height 782
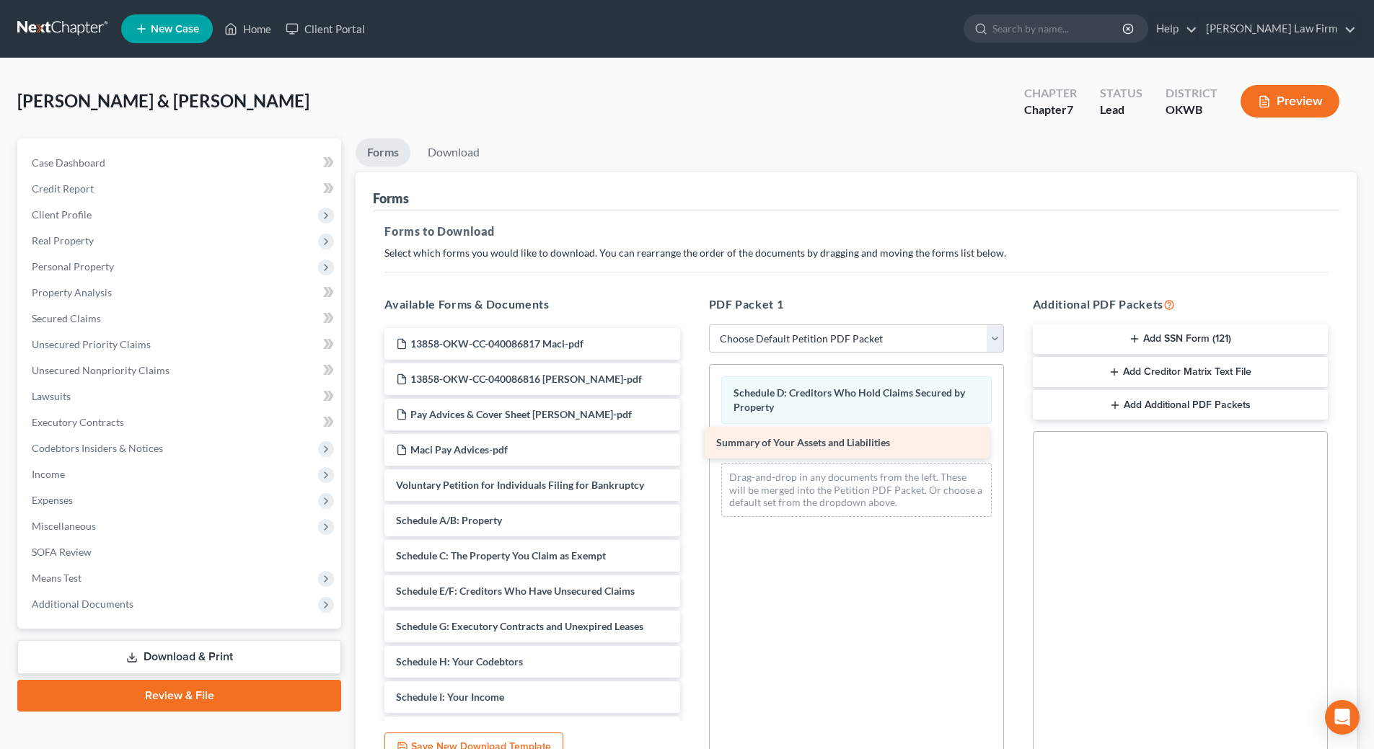
drag, startPoint x: 494, startPoint y: 518, endPoint x: 815, endPoint y: 439, distance: 330.3
click at [691, 439] on div "Summary of Your Assets and Liabilities 13858-OKW-CC-040086817 Maci-pdf 13858-OK…" at bounding box center [532, 701] width 318 height 746
click at [444, 155] on link "Download" at bounding box center [453, 152] width 75 height 28
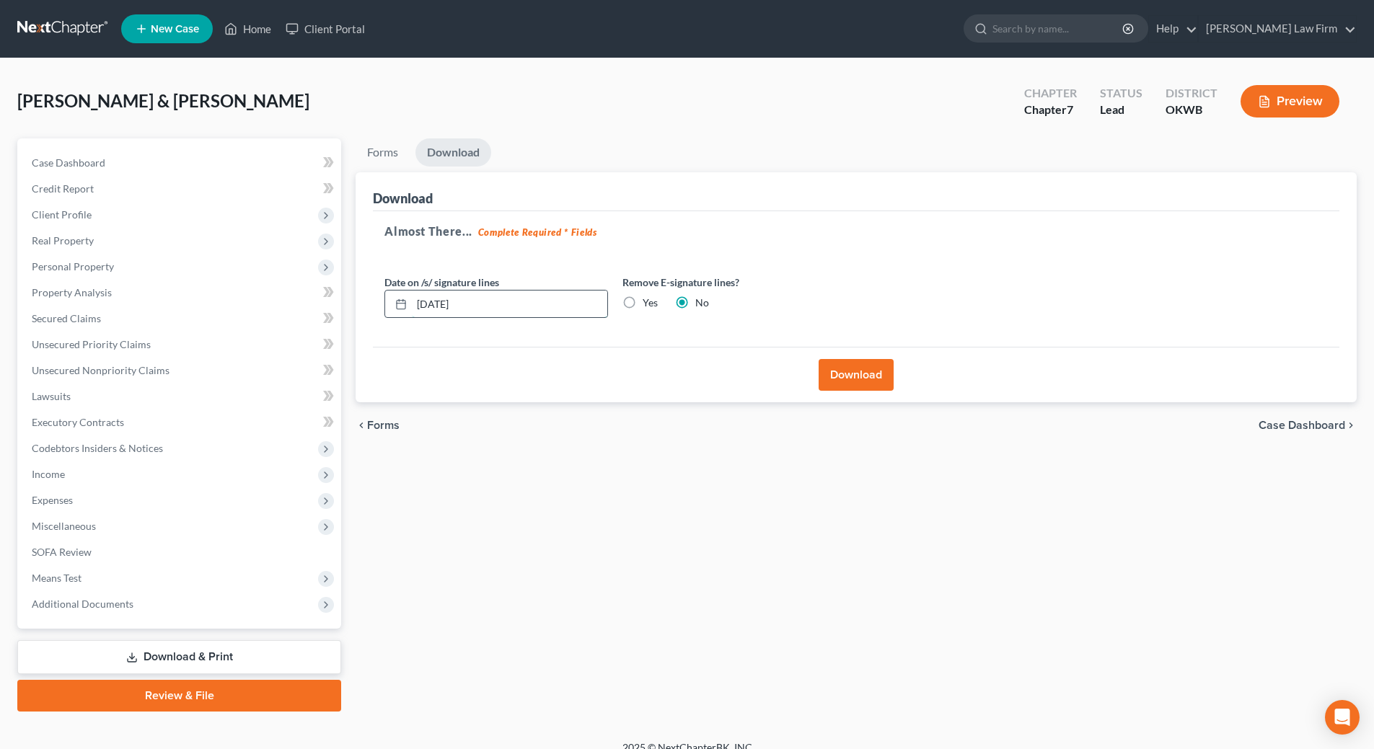
click at [485, 306] on input "10/06/2025" at bounding box center [509, 304] width 195 height 27
type input "1"
click at [642, 301] on label "Yes" at bounding box center [649, 303] width 15 height 14
click at [648, 301] on input "Yes" at bounding box center [652, 300] width 9 height 9
radio input "true"
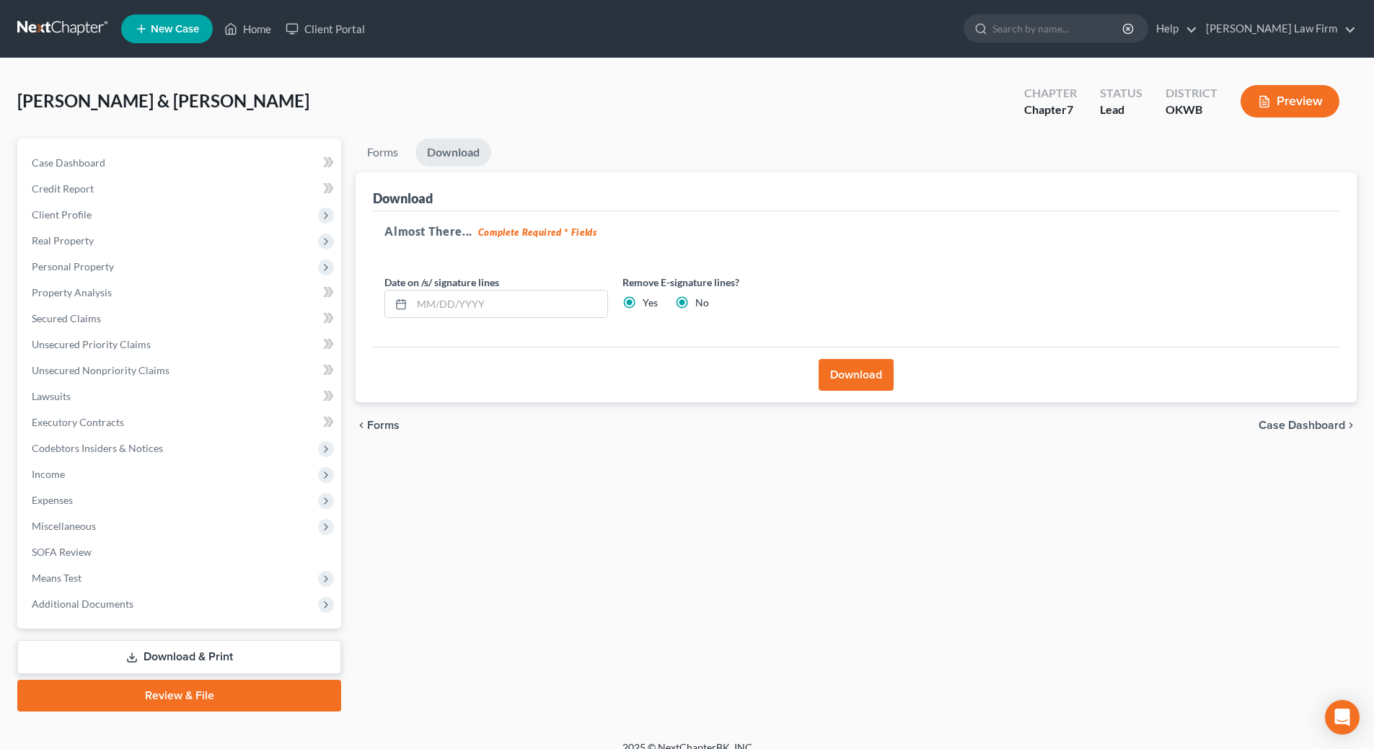
radio input "false"
click at [859, 384] on button "Download" at bounding box center [855, 375] width 75 height 32
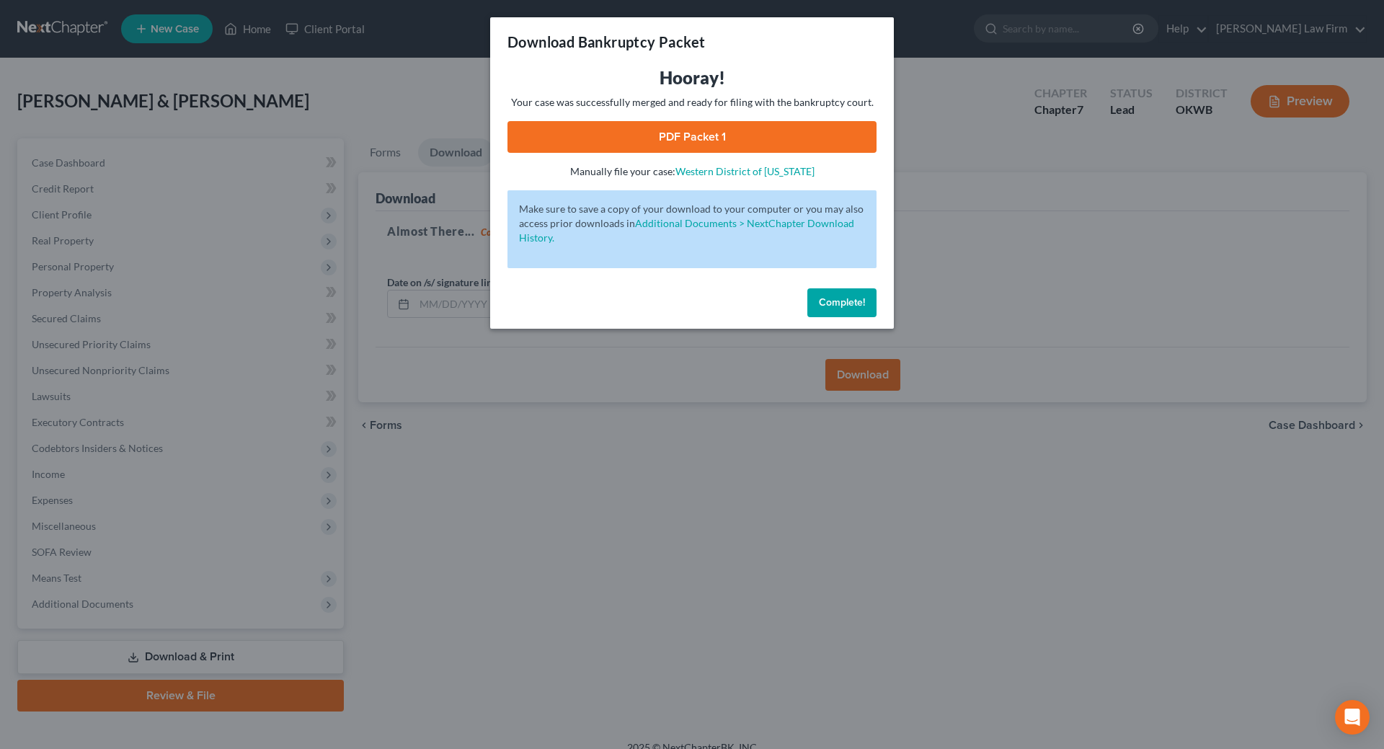
click at [728, 144] on link "PDF Packet 1" at bounding box center [692, 137] width 369 height 32
click at [838, 299] on span "Complete!" at bounding box center [842, 302] width 46 height 12
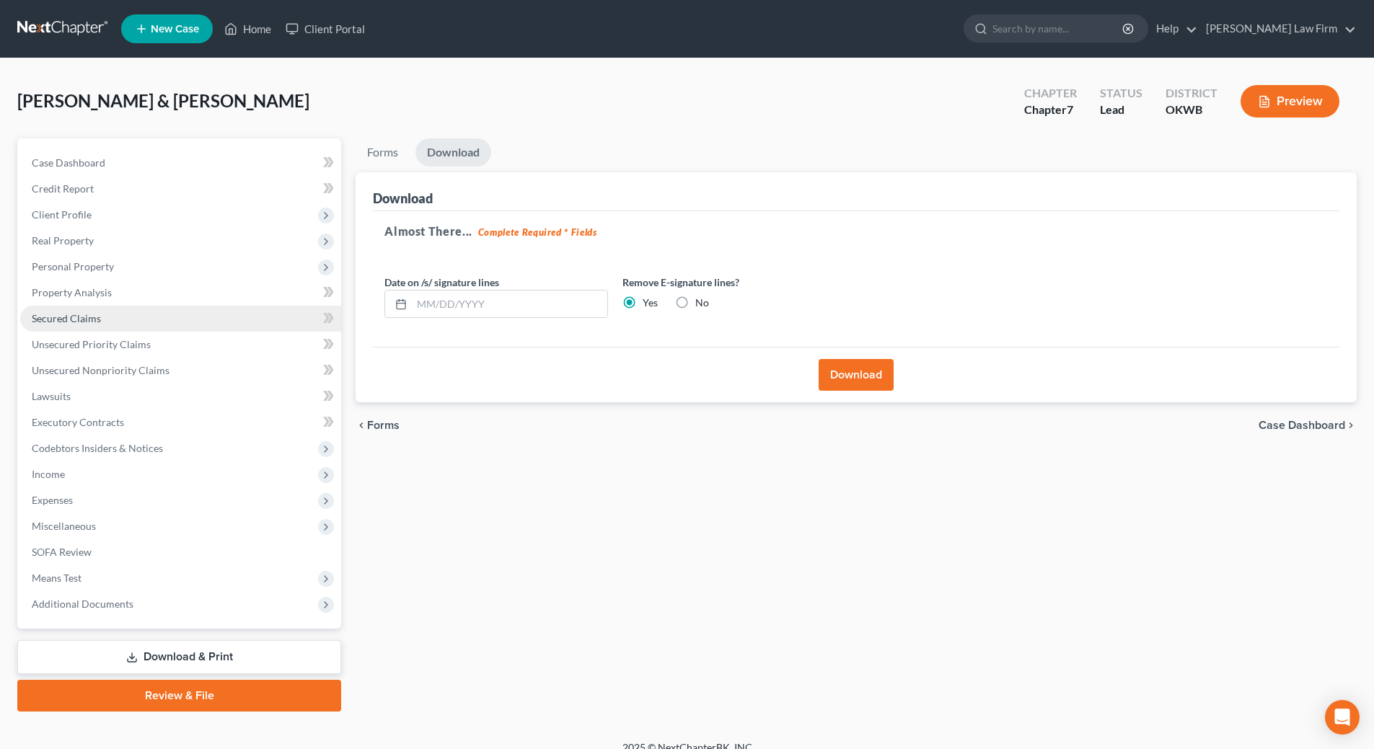
click at [97, 322] on span "Secured Claims" at bounding box center [66, 318] width 69 height 12
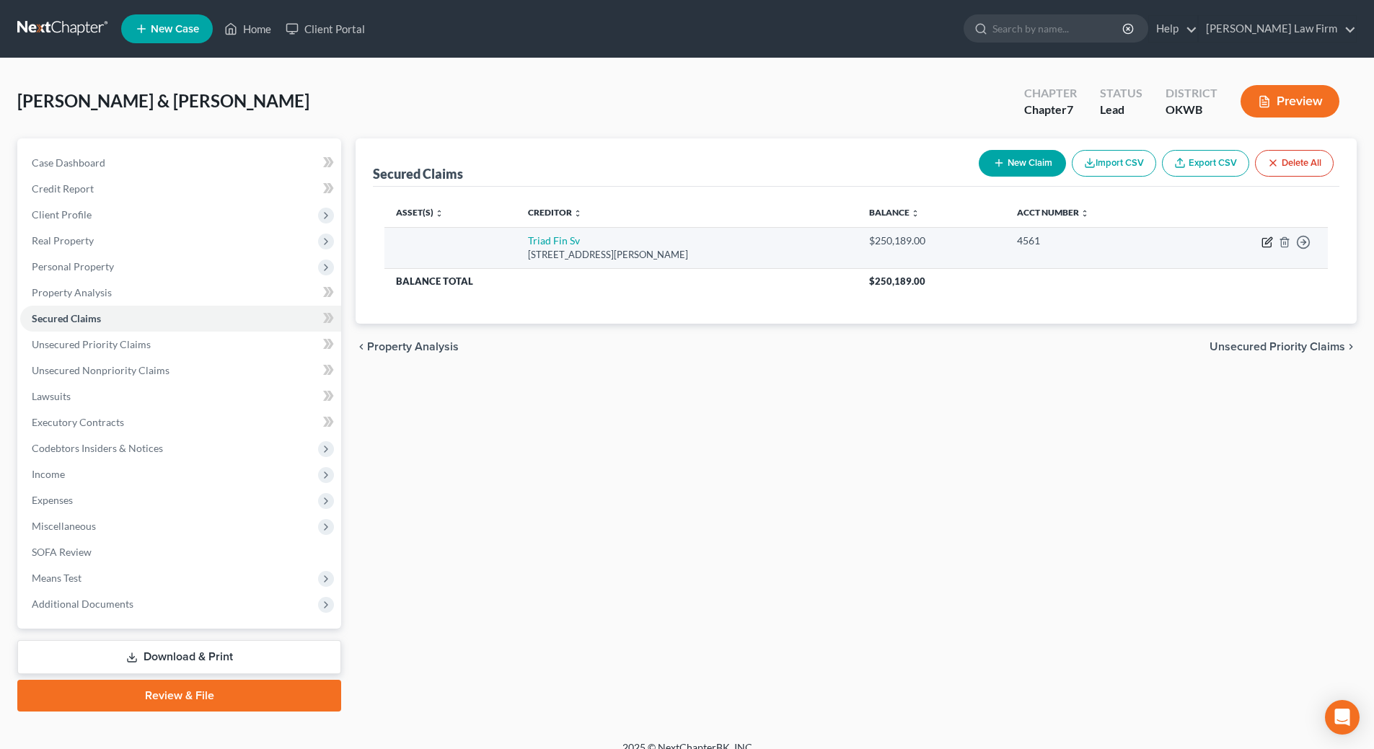
click at [1263, 244] on icon "button" at bounding box center [1266, 243] width 9 height 9
select select "9"
select select "4"
select select "2"
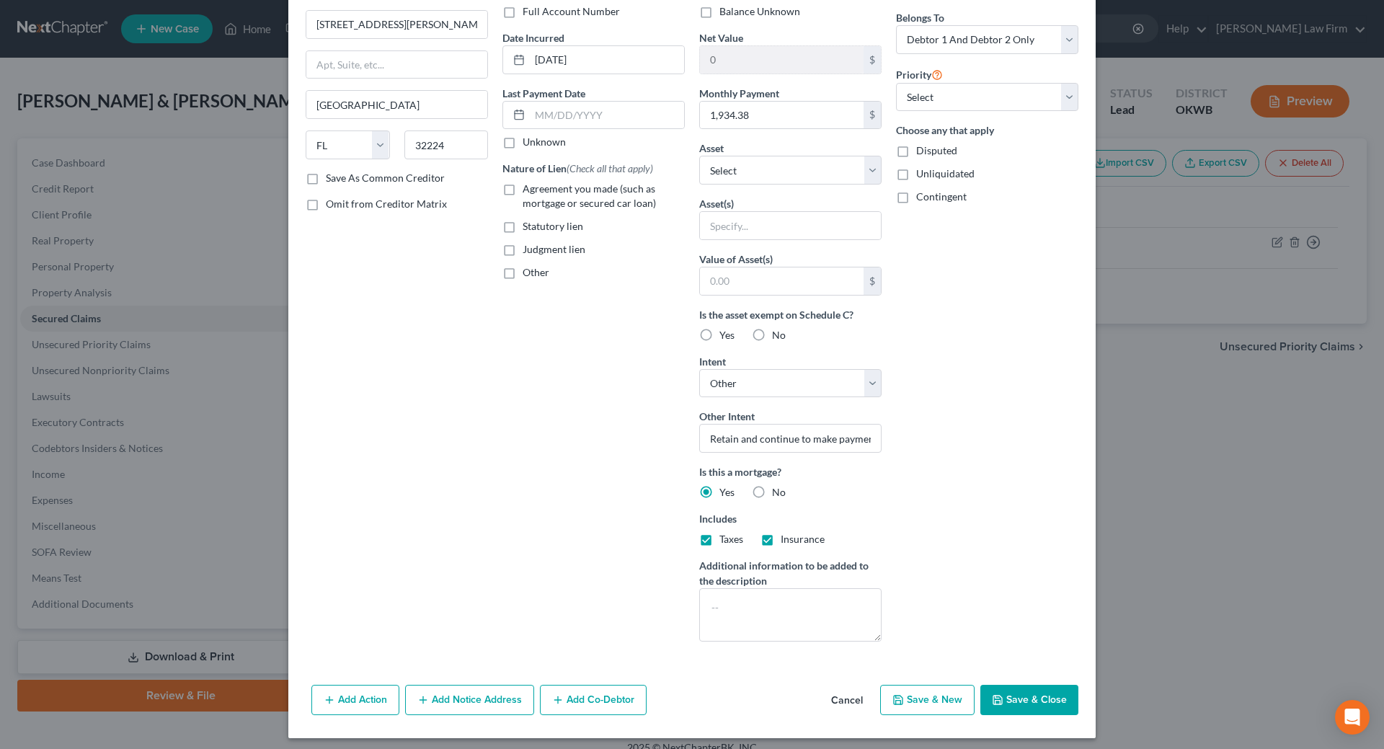
scroll to position [118, 0]
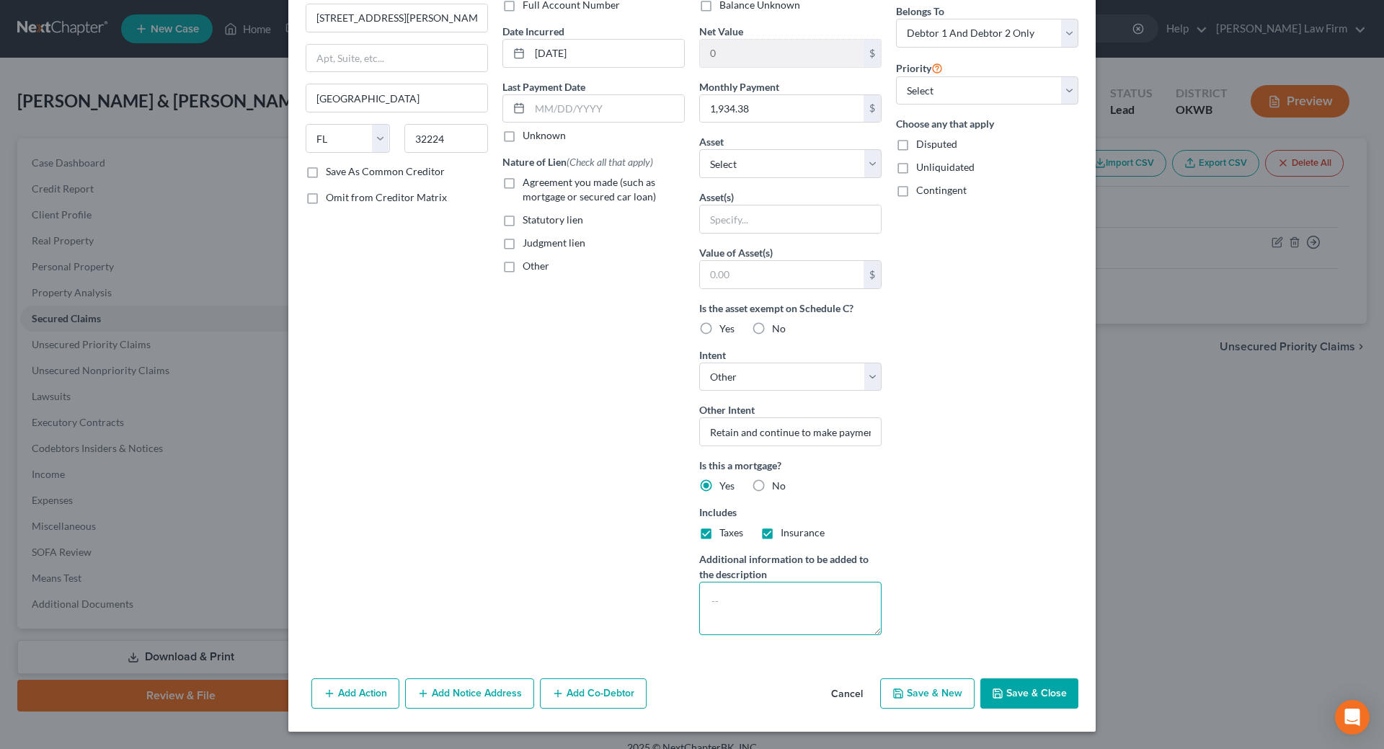
click at [782, 599] on textarea at bounding box center [790, 608] width 182 height 53
type textarea "2"
type textarea "4160 North Pine Street Guthrie, OK 43044"
click at [1041, 682] on button "Save & Close" at bounding box center [1030, 693] width 98 height 30
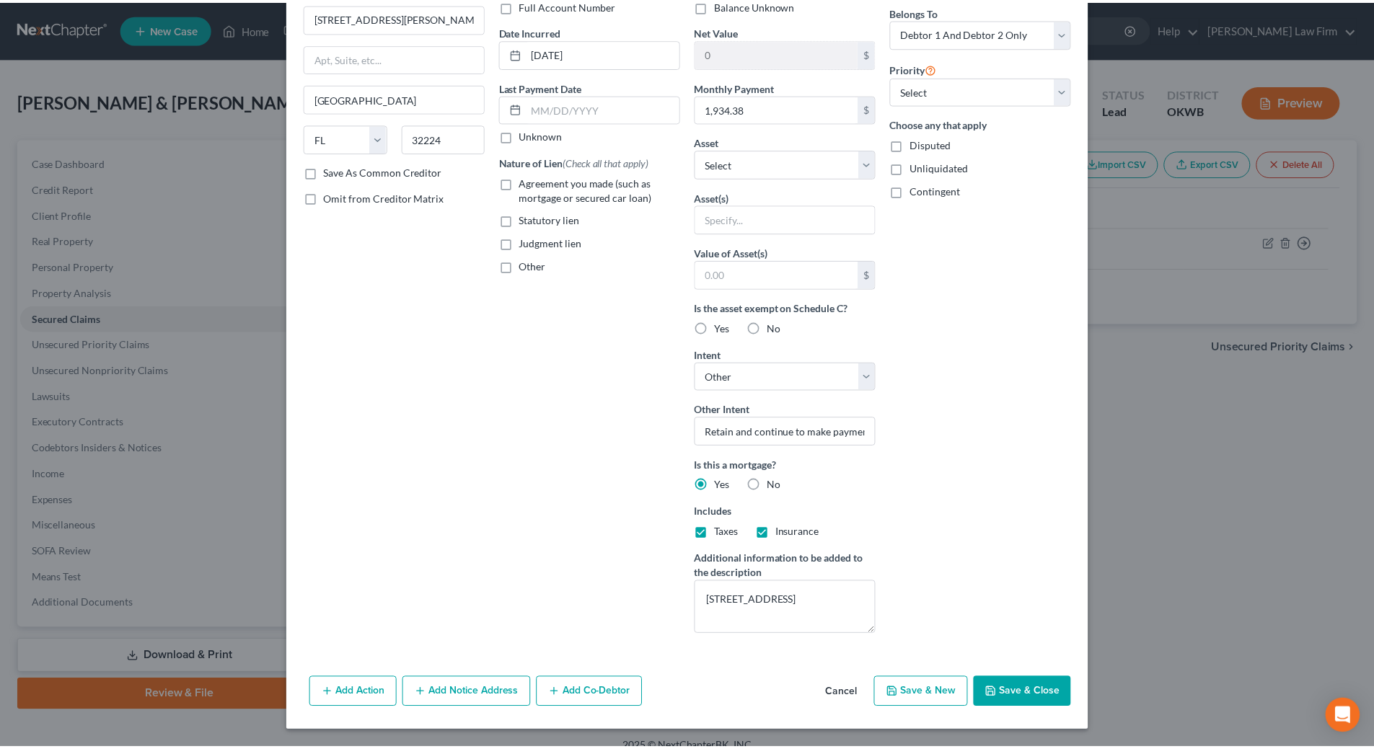
scroll to position [0, 0]
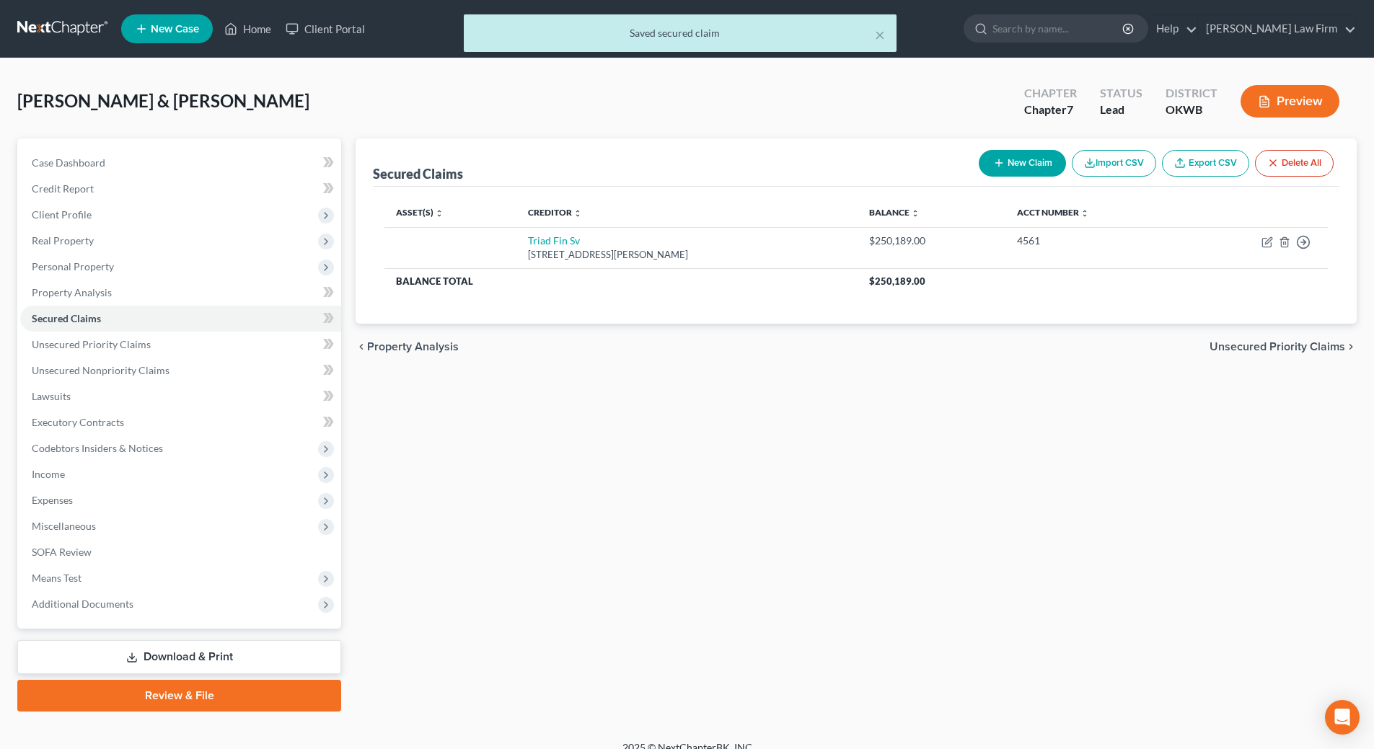
click at [246, 660] on link "Download & Print" at bounding box center [179, 657] width 324 height 34
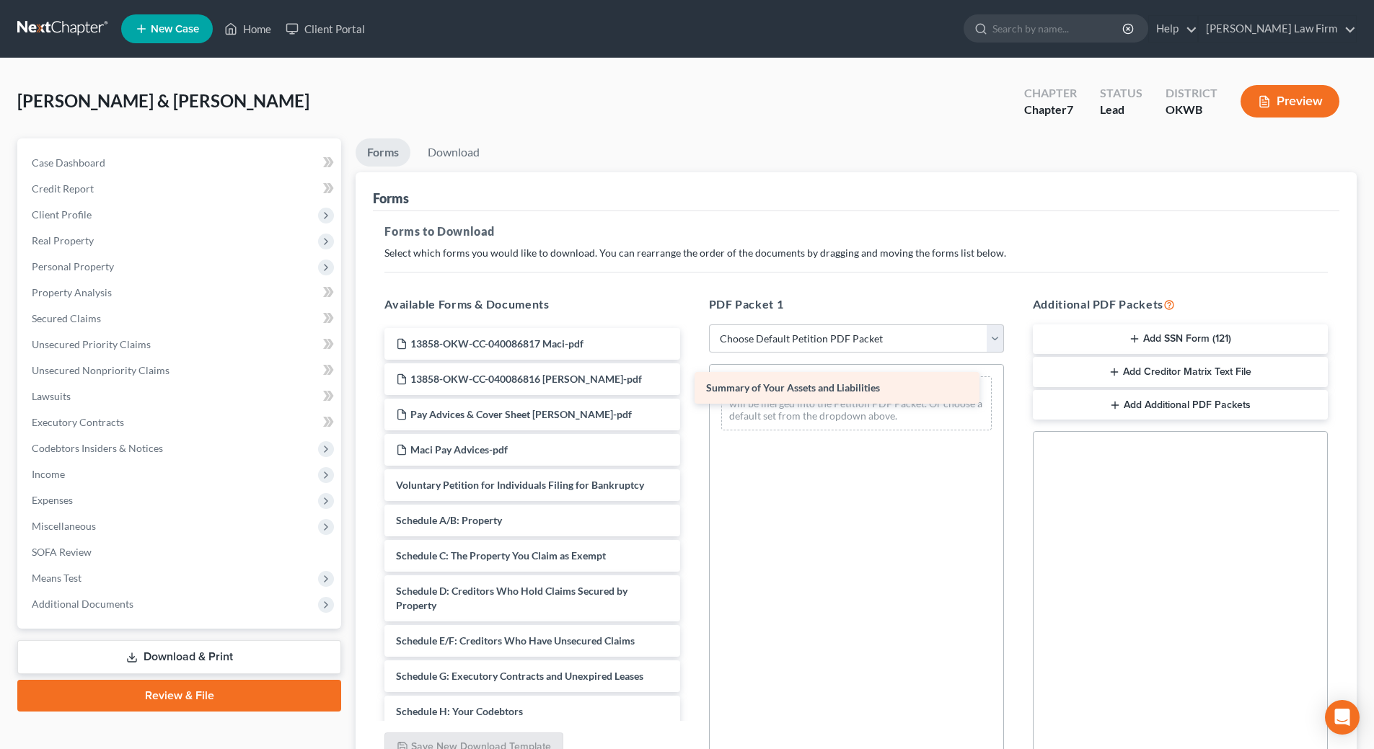
drag, startPoint x: 503, startPoint y: 517, endPoint x: 813, endPoint y: 384, distance: 337.2
click at [691, 384] on div "Summary of Your Assets and Liabilities 13858-OKW-CC-040086817 Maci-pdf 13858-OK…" at bounding box center [532, 726] width 318 height 796
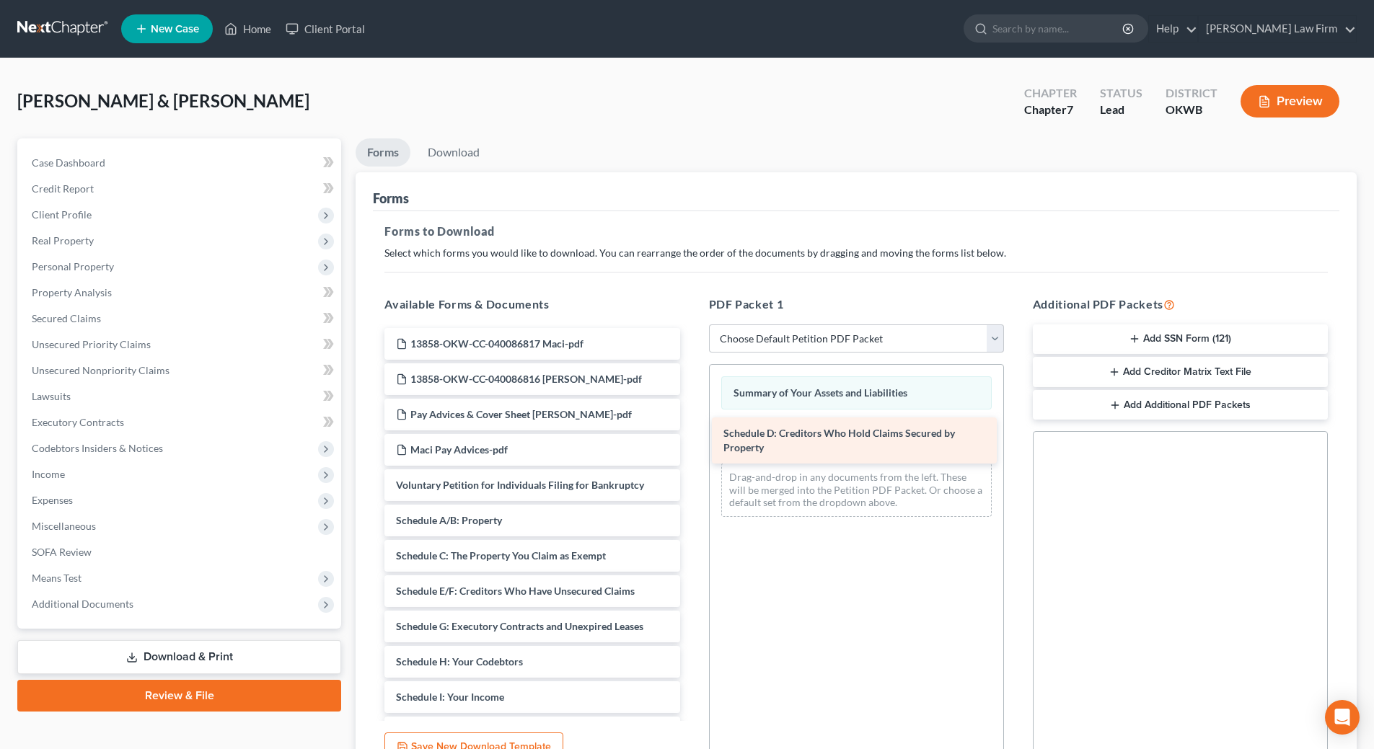
drag, startPoint x: 487, startPoint y: 594, endPoint x: 814, endPoint y: 436, distance: 363.4
click at [691, 436] on div "Schedule D: Creditors Who Hold Claims Secured by Property 13858-OKW-CC-04008681…" at bounding box center [532, 701] width 318 height 746
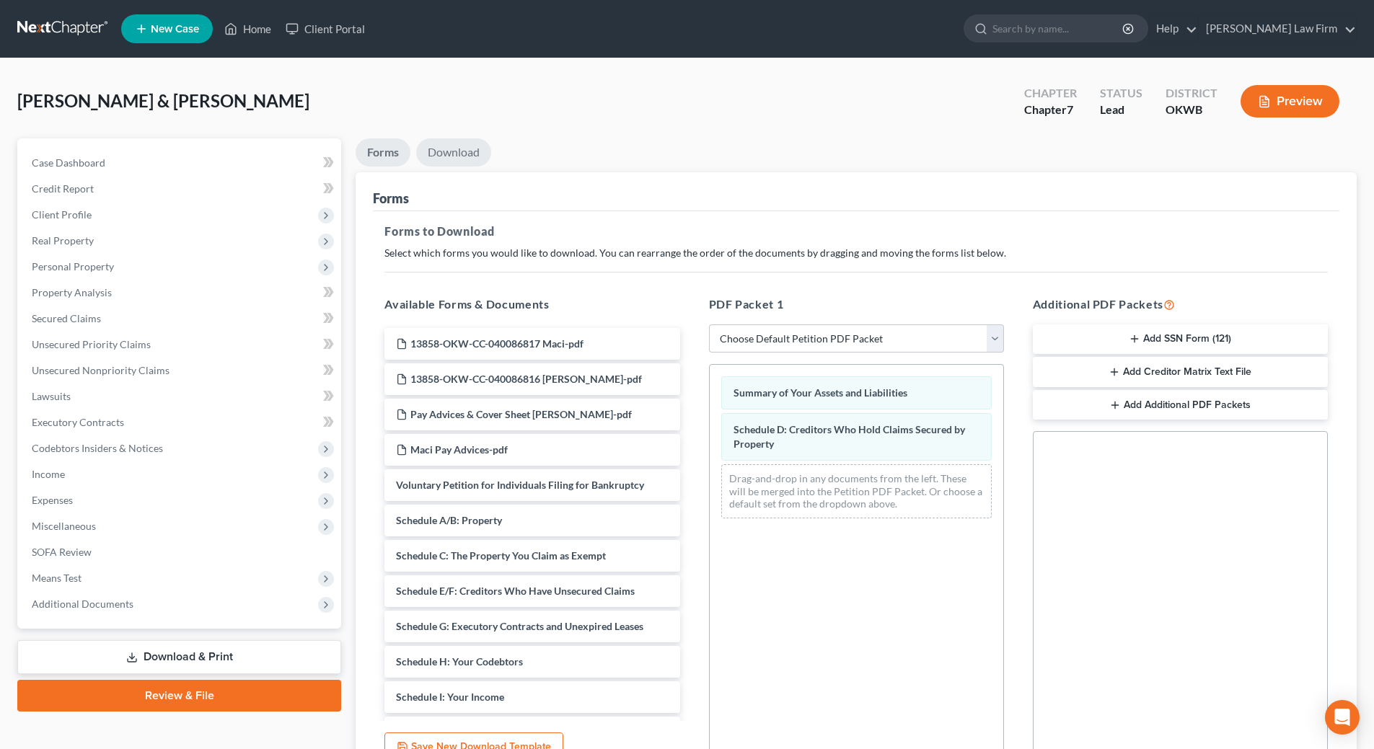
click at [458, 150] on link "Download" at bounding box center [453, 152] width 75 height 28
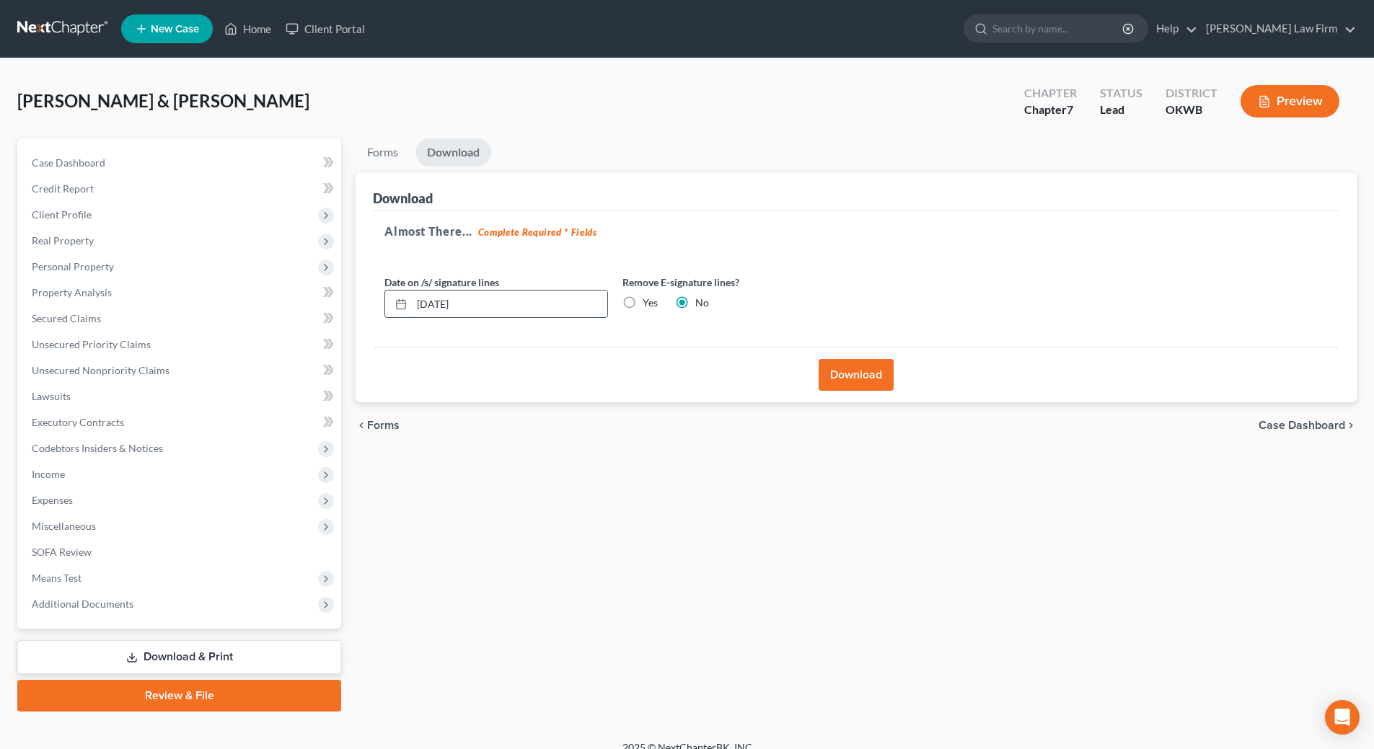
click at [487, 302] on input "10/06/2025" at bounding box center [509, 304] width 195 height 27
type input "1"
click at [642, 306] on label "Yes" at bounding box center [649, 303] width 15 height 14
click at [648, 305] on input "Yes" at bounding box center [652, 300] width 9 height 9
radio input "true"
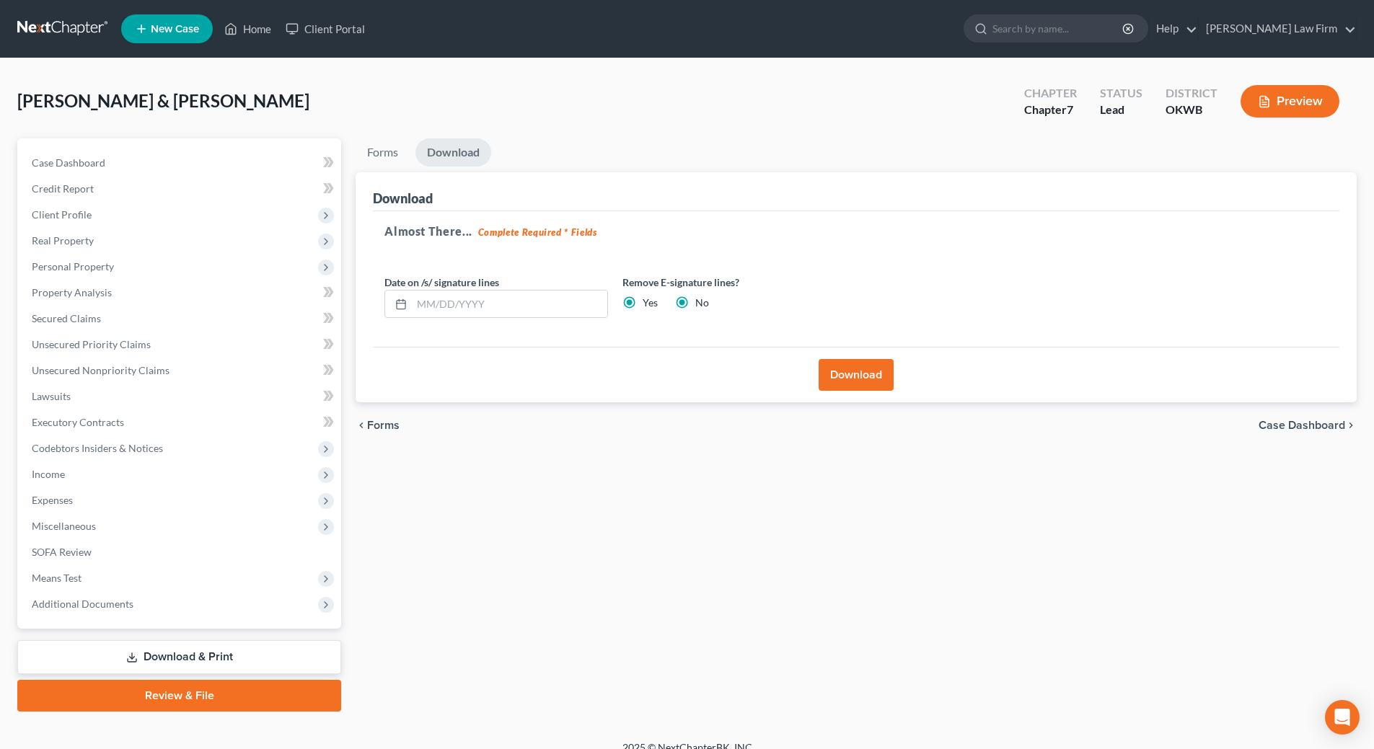
radio input "false"
click at [826, 381] on button "Download" at bounding box center [855, 375] width 75 height 32
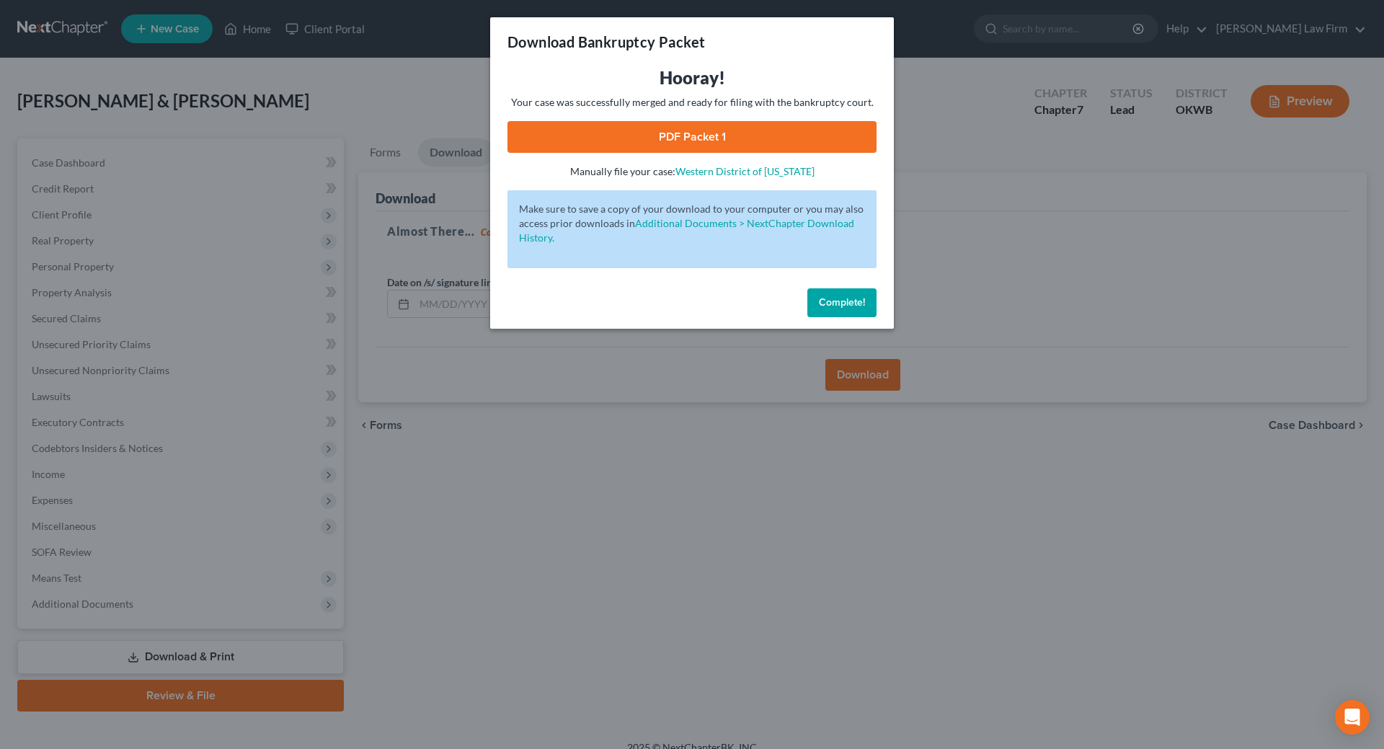
click at [725, 141] on link "PDF Packet 1" at bounding box center [692, 137] width 369 height 32
click at [839, 301] on span "Complete!" at bounding box center [842, 302] width 46 height 12
